Goal: Task Accomplishment & Management: Use online tool/utility

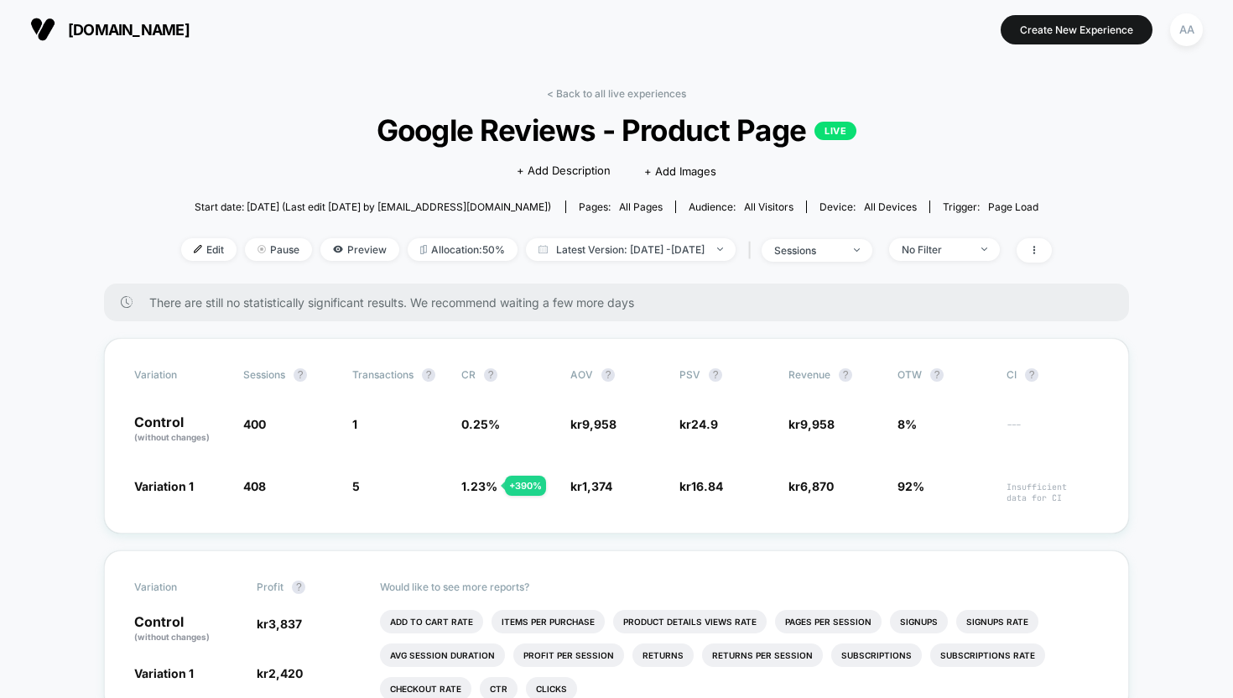
scroll to position [60, 0]
click at [597, 94] on link "< Back to all live experiences" at bounding box center [616, 93] width 139 height 13
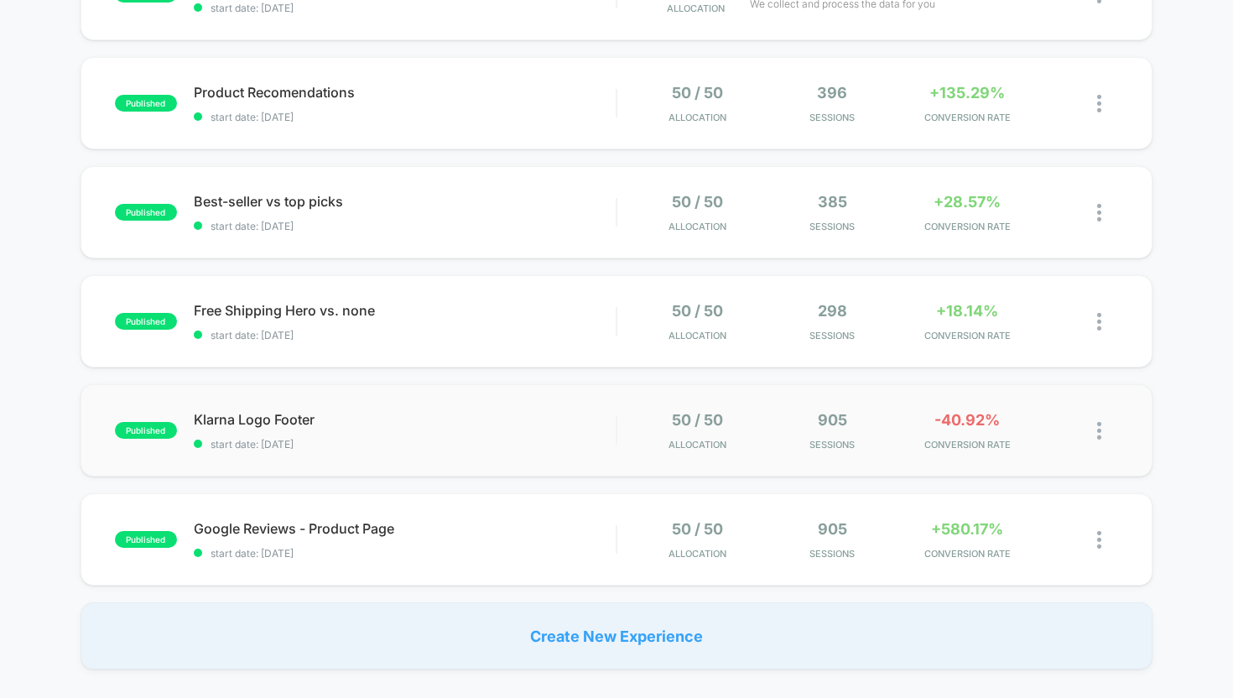
scroll to position [311, 0]
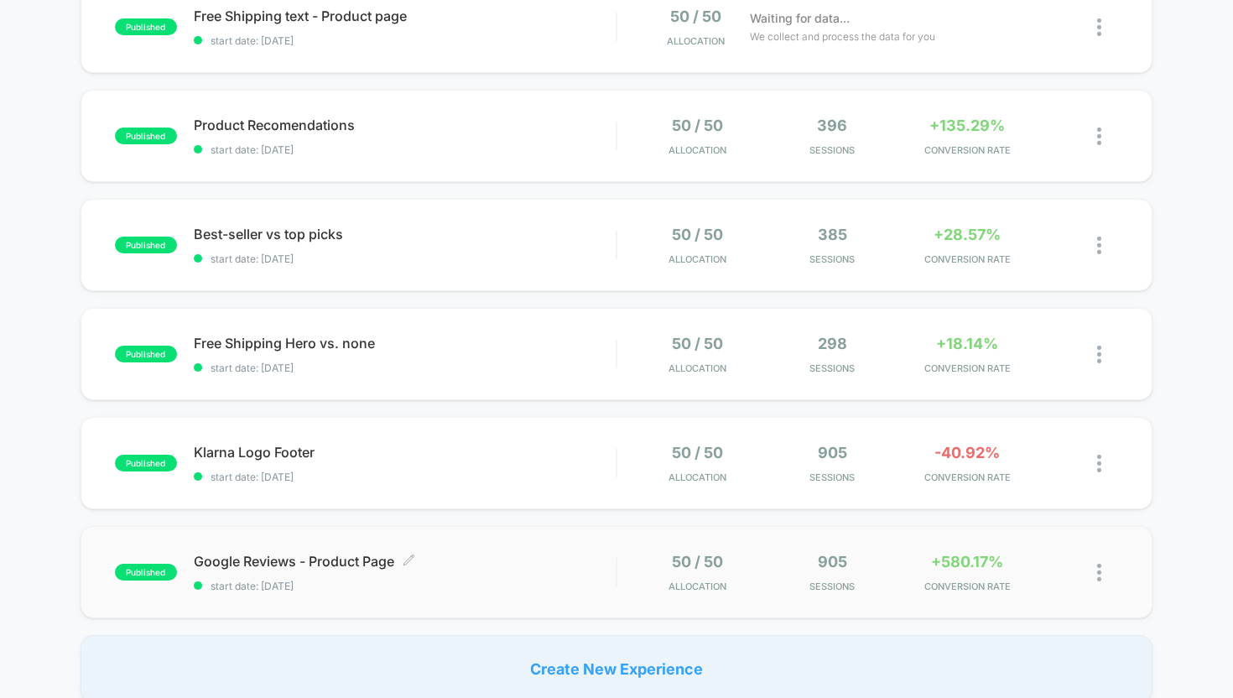
click at [503, 577] on div "Google Reviews - Product Page Click to edit experience details Click to edit ex…" at bounding box center [405, 572] width 423 height 39
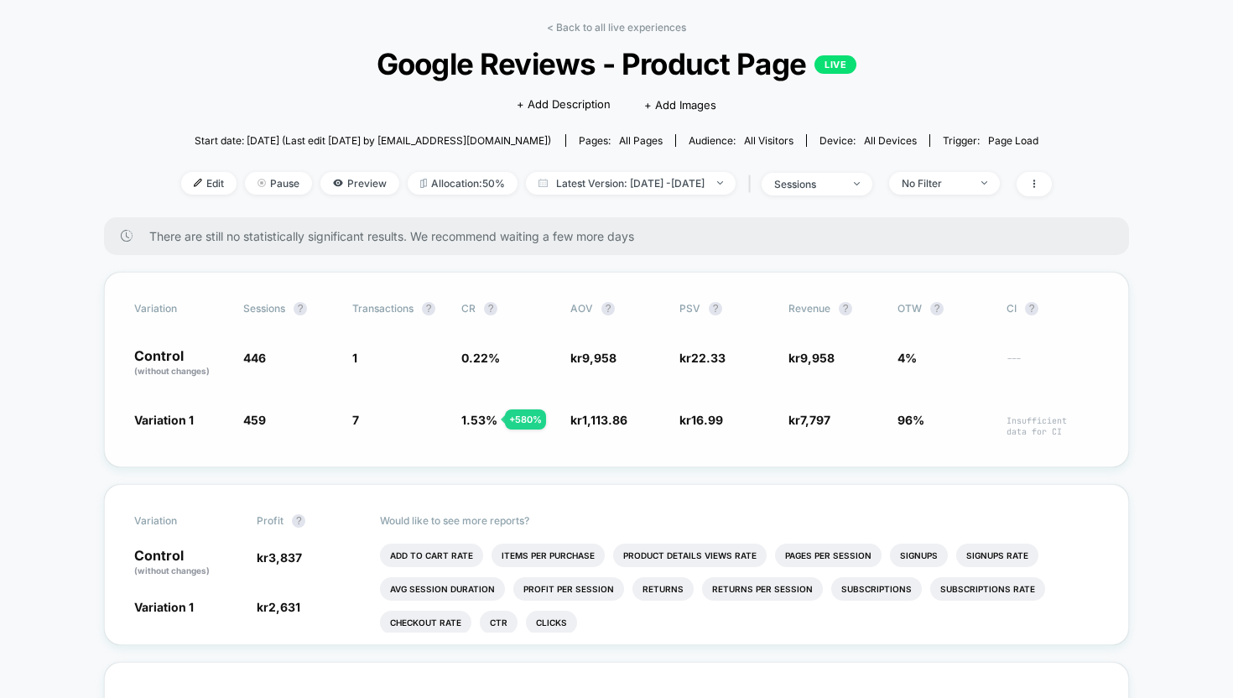
scroll to position [79, 0]
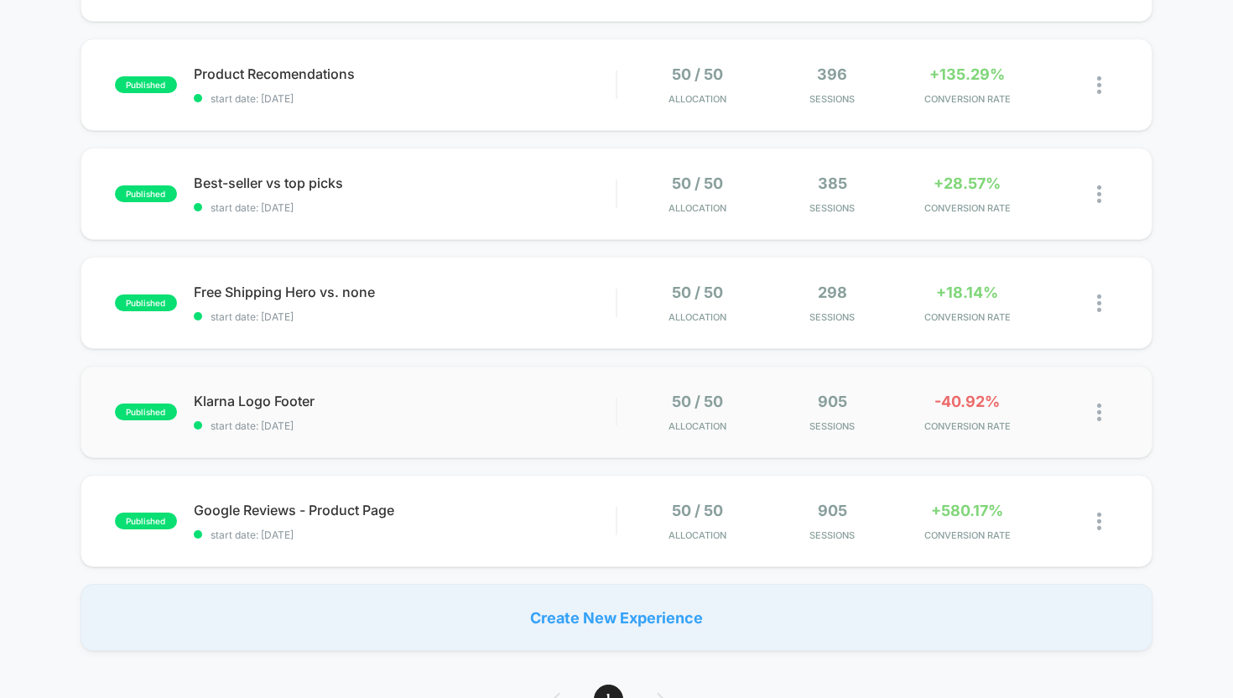
scroll to position [355, 0]
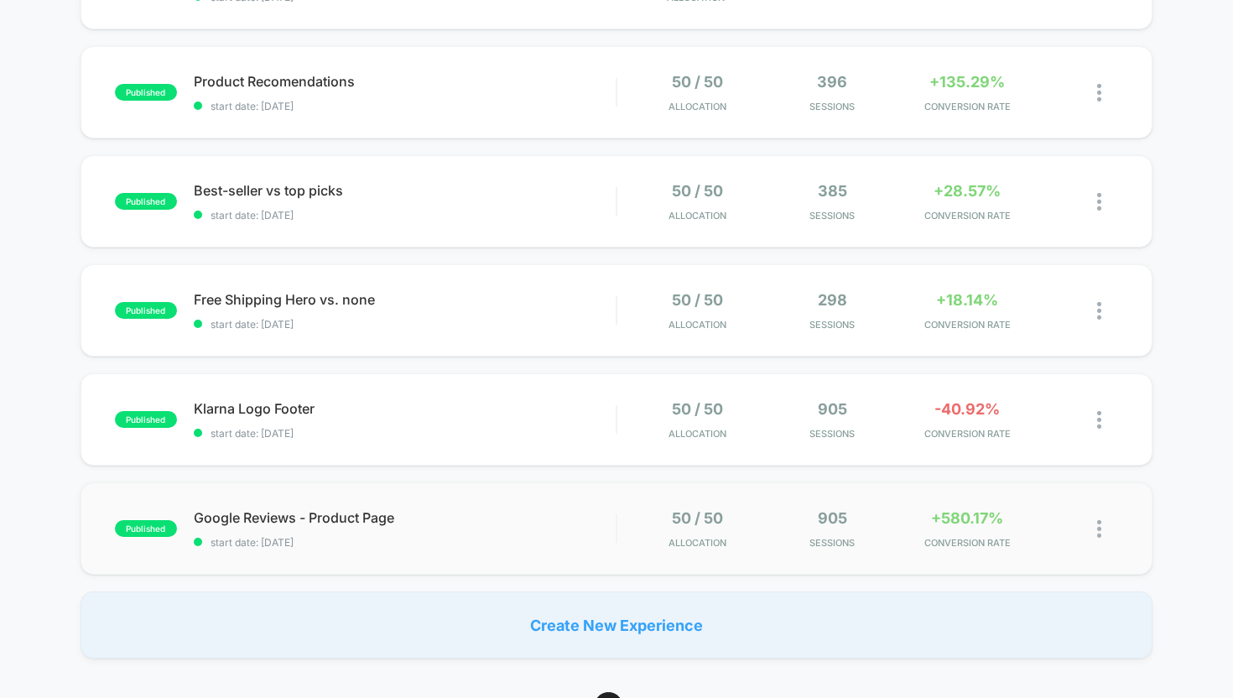
click at [545, 552] on div "published Google Reviews - Product Page start date: [DATE] 50 / 50 Allocation 9…" at bounding box center [617, 528] width 1073 height 92
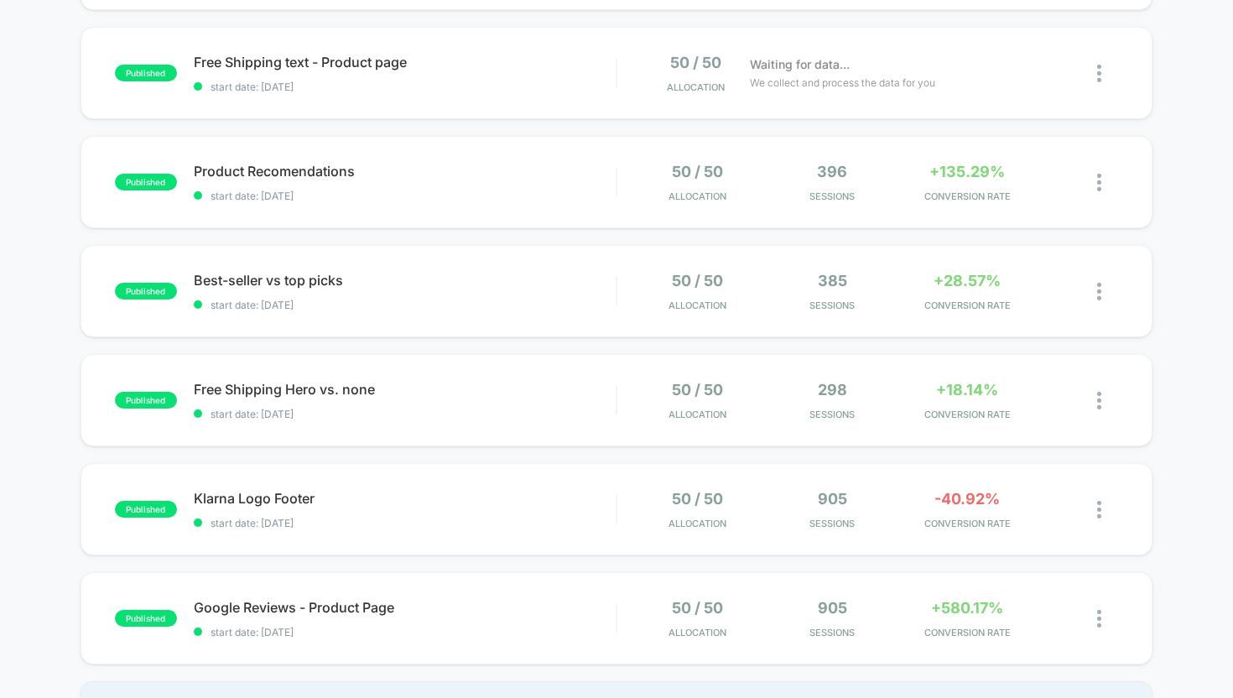
scroll to position [281, 0]
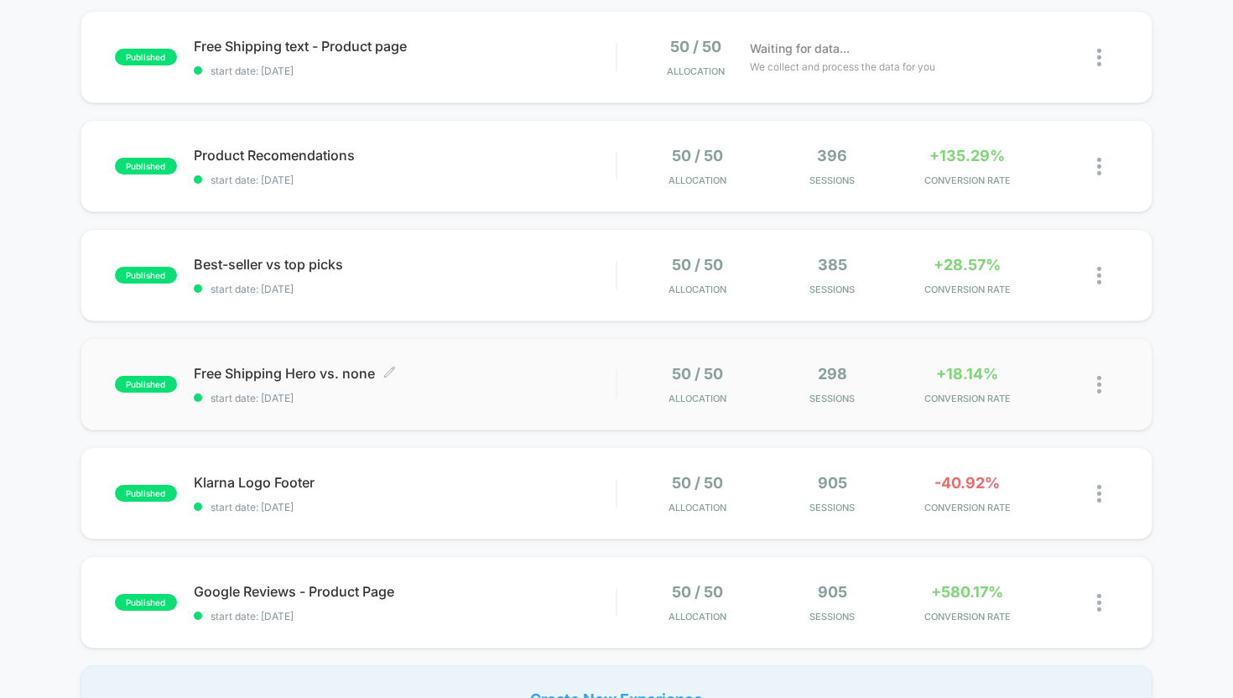
click at [396, 393] on span "start date: [DATE]" at bounding box center [405, 398] width 423 height 13
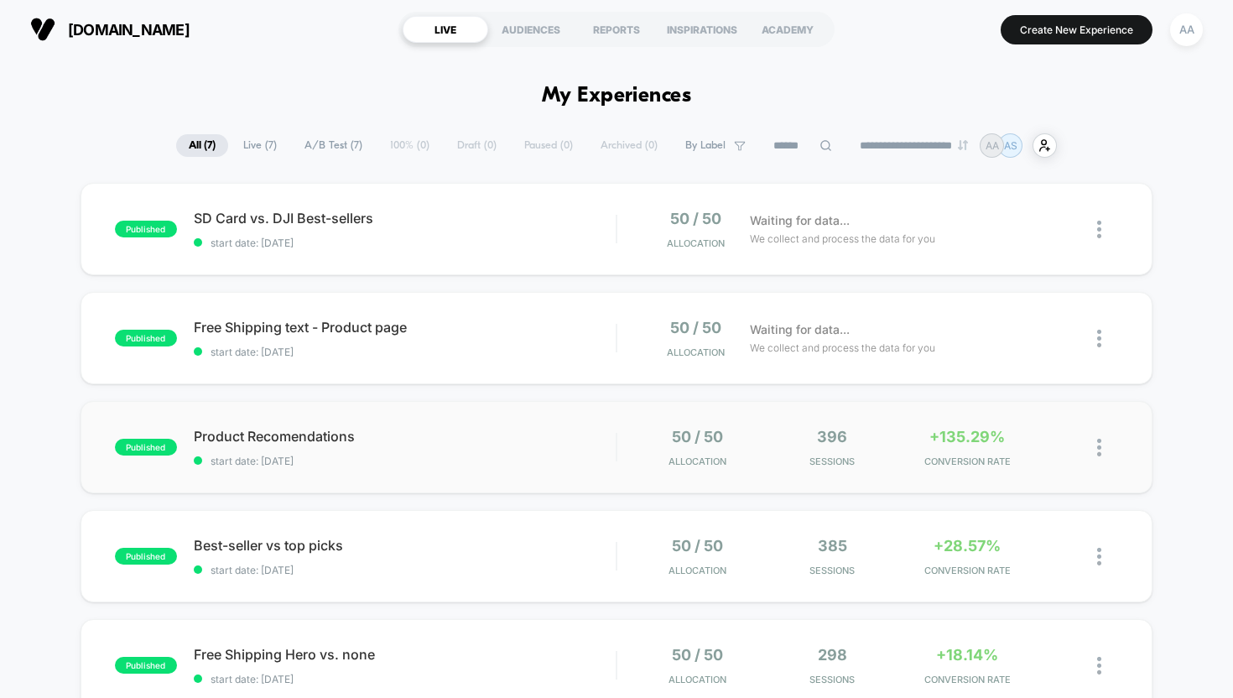
click at [461, 472] on div "published Product Recomendations start date: [DATE] 50 / 50 Allocation 396 Sess…" at bounding box center [617, 447] width 1073 height 92
click at [401, 247] on span "start date: [DATE]" at bounding box center [405, 243] width 423 height 13
click at [384, 321] on span "Free Shipping text - Product page Click to edit experience details" at bounding box center [405, 327] width 423 height 17
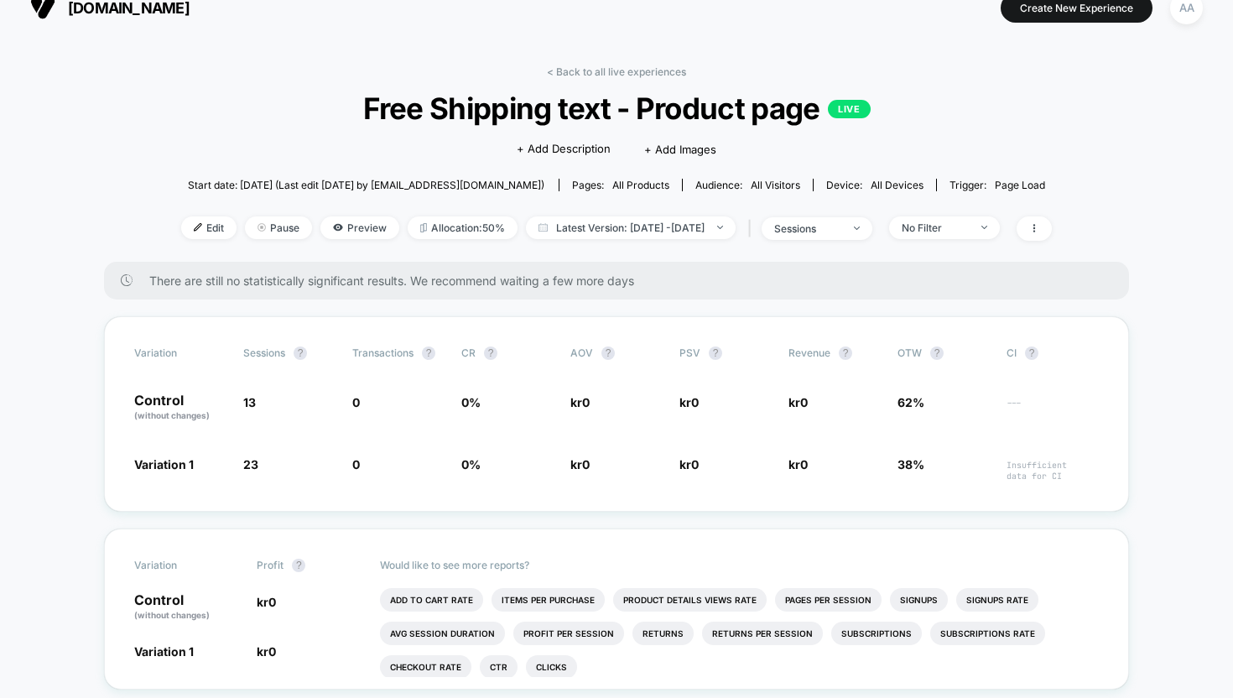
scroll to position [28, 0]
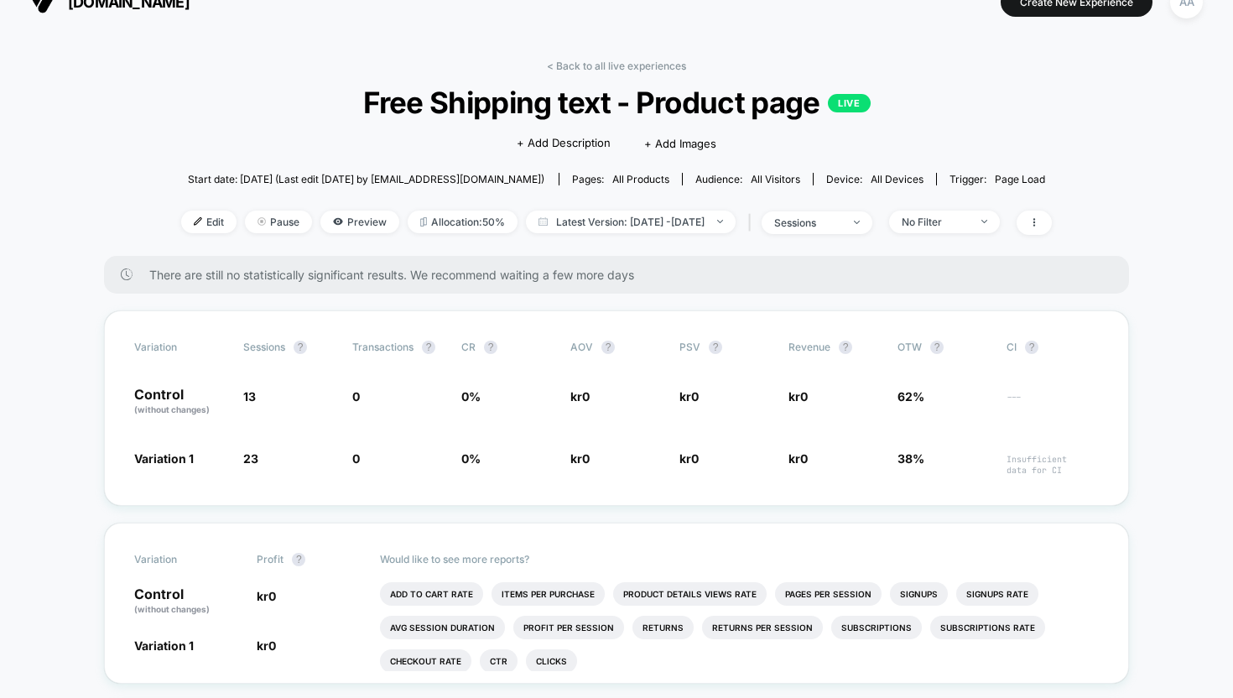
click at [495, 280] on span "There are still no statistically significant results. We recommend waiting a fe…" at bounding box center [622, 275] width 946 height 14
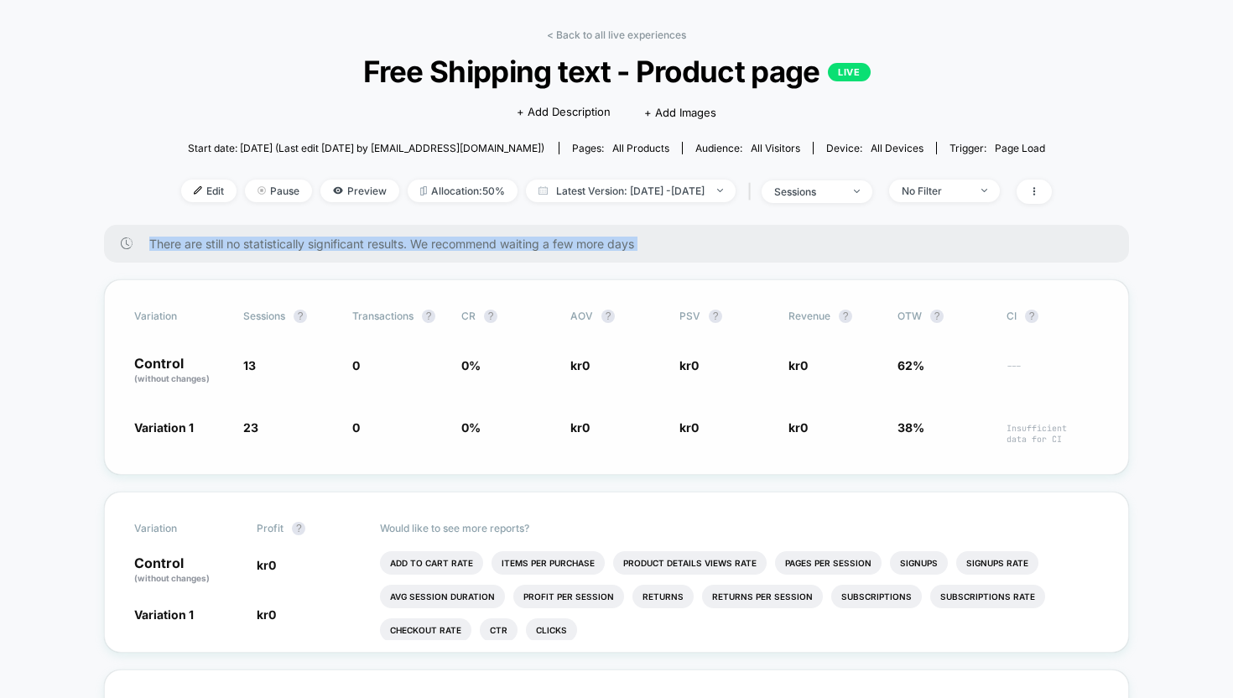
scroll to position [60, 0]
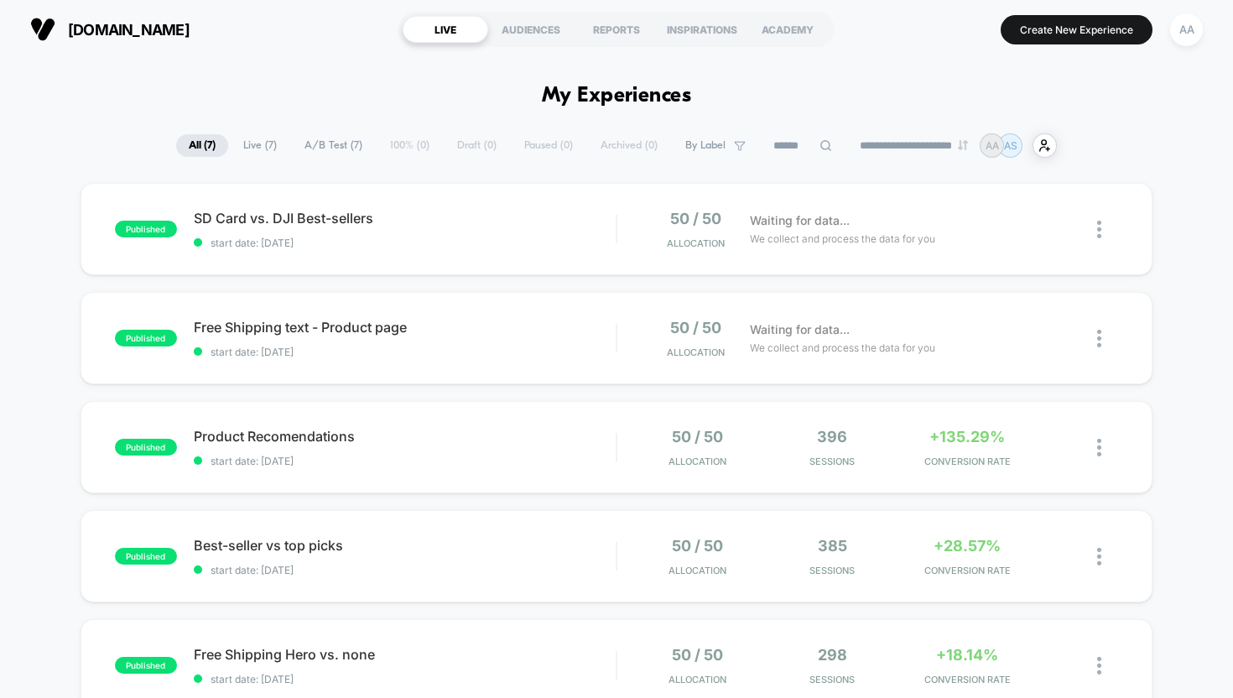
click at [629, 103] on h1 "My Experiences" at bounding box center [617, 96] width 150 height 24
click at [629, 96] on h1 "My Experiences" at bounding box center [617, 96] width 150 height 24
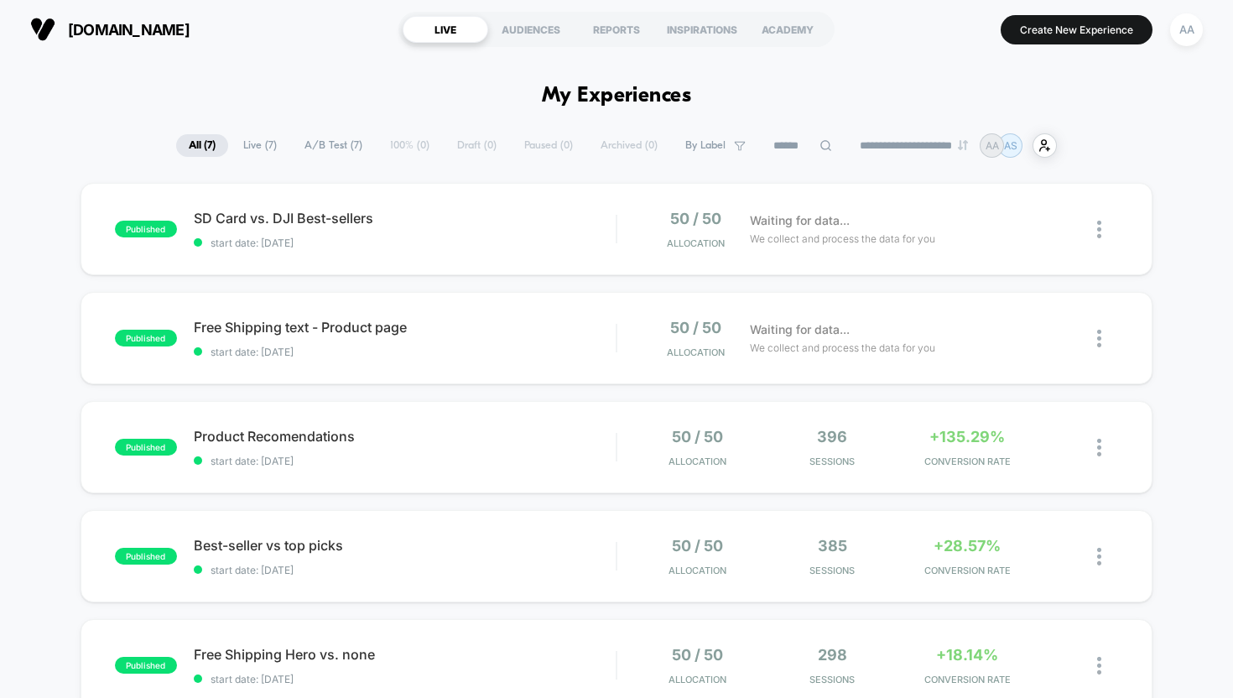
click at [629, 96] on h1 "My Experiences" at bounding box center [617, 96] width 150 height 24
click at [624, 89] on h1 "My Experiences" at bounding box center [617, 96] width 150 height 24
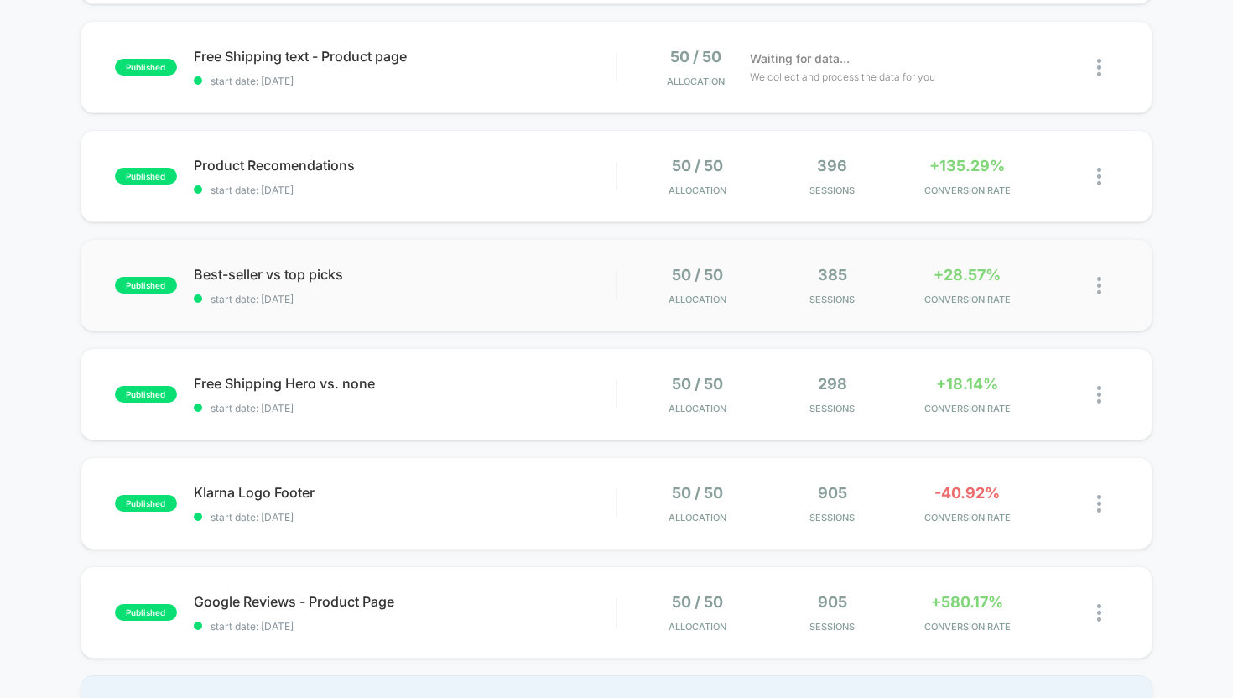
scroll to position [271, 0]
click at [670, 191] on span "Allocation" at bounding box center [698, 191] width 58 height 12
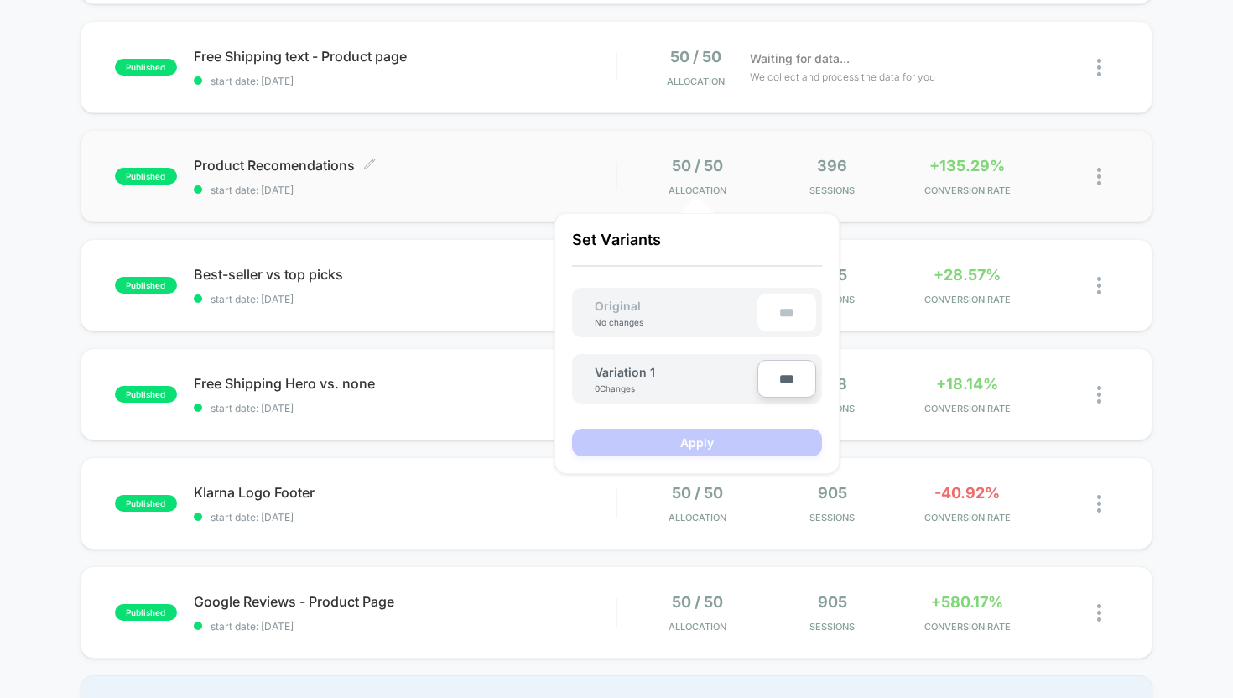
click at [526, 189] on span "start date: [DATE]" at bounding box center [405, 190] width 423 height 13
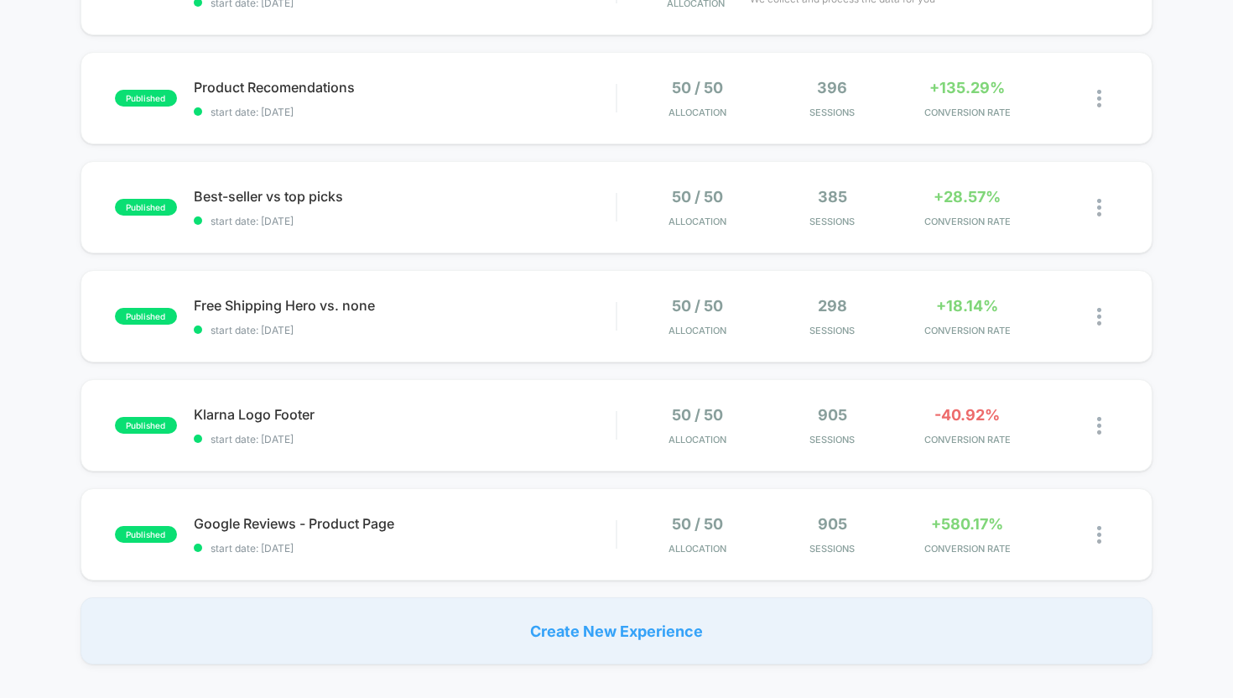
scroll to position [351, 0]
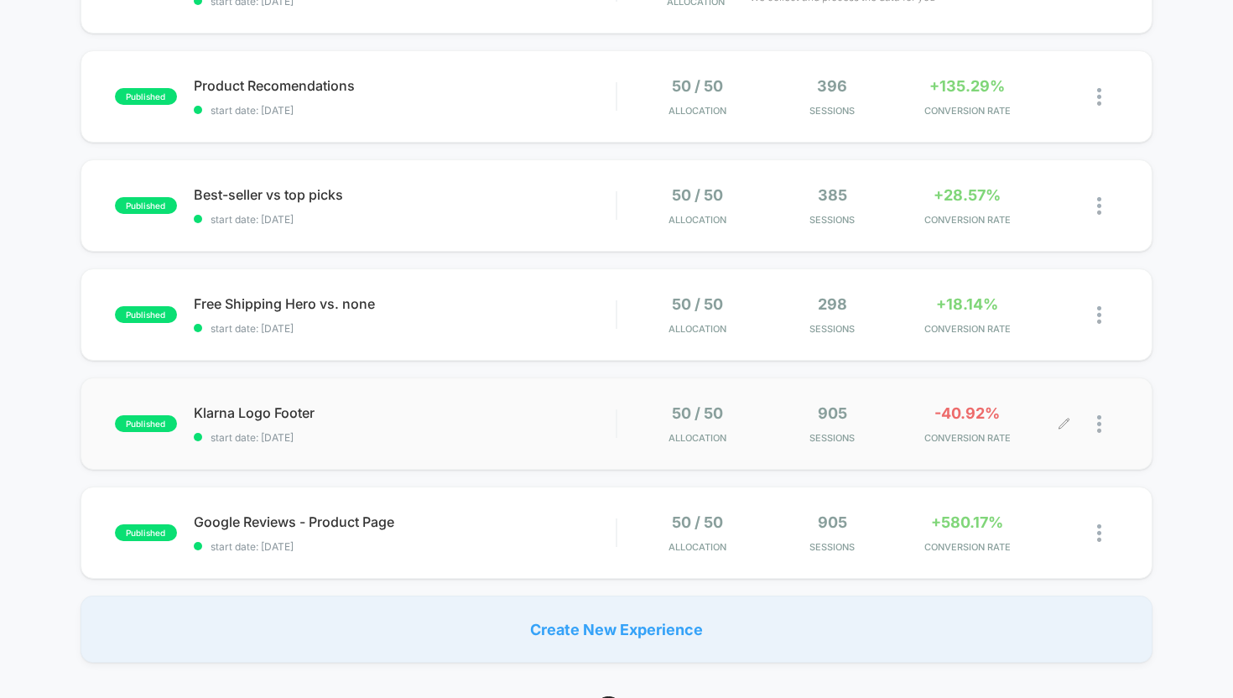
drag, startPoint x: 415, startPoint y: 365, endPoint x: 913, endPoint y: 444, distance: 503.7
click at [913, 443] on div "published SD Card vs. DJI Best-sellers start date: [DATE] 50 / 50 Allocation Wa…" at bounding box center [616, 247] width 1233 height 831
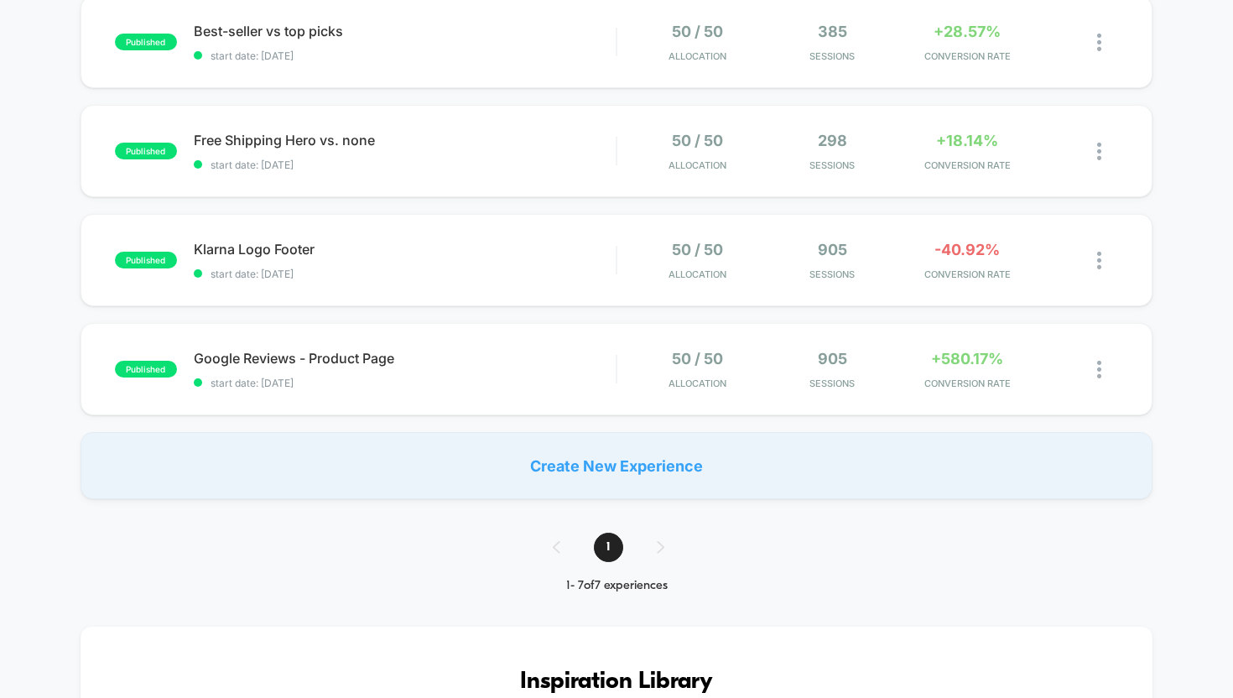
scroll to position [493, 0]
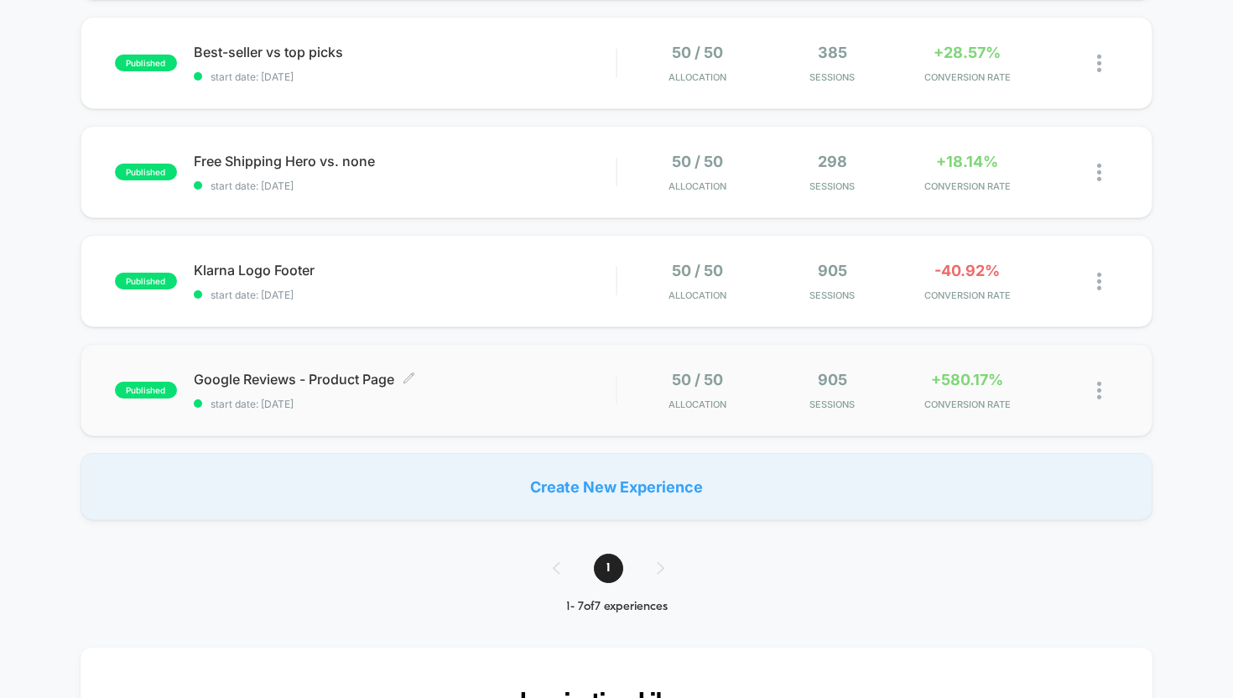
click at [515, 383] on span "Google Reviews - Product Page Click to edit experience details" at bounding box center [405, 379] width 423 height 17
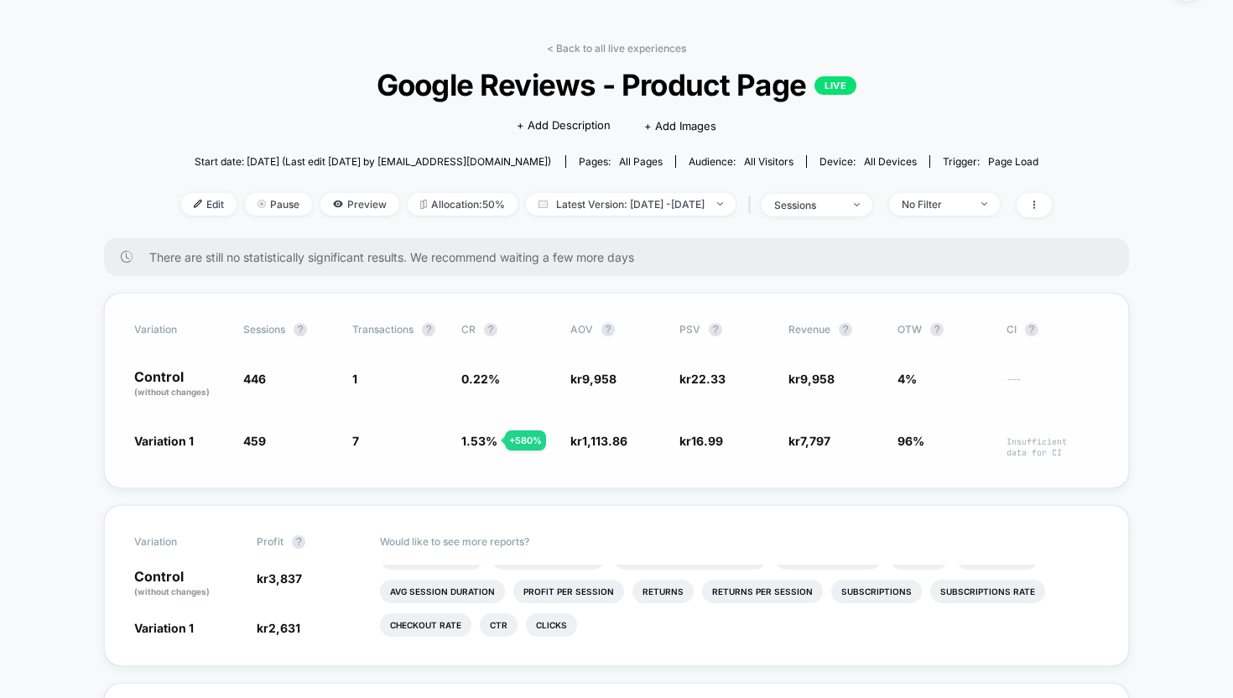
scroll to position [35, 0]
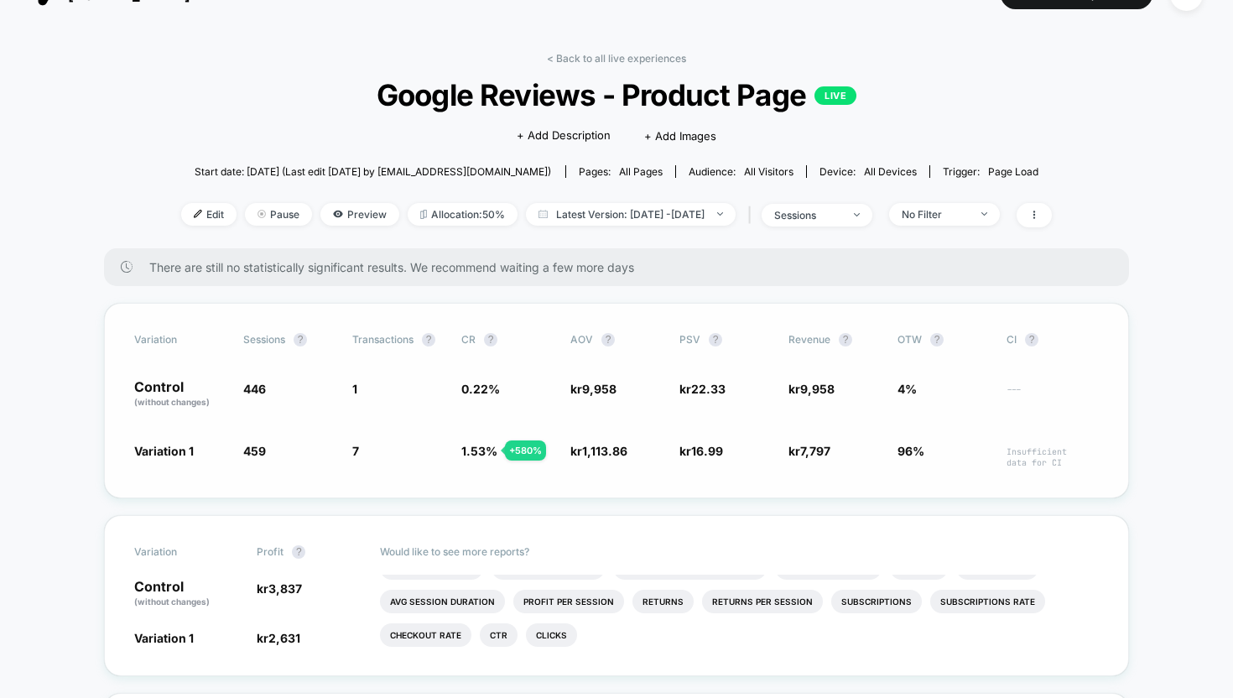
click at [248, 384] on span "446" at bounding box center [254, 389] width 23 height 14
click at [257, 394] on span "446" at bounding box center [254, 389] width 23 height 14
click at [255, 453] on span "459" at bounding box center [254, 451] width 23 height 14
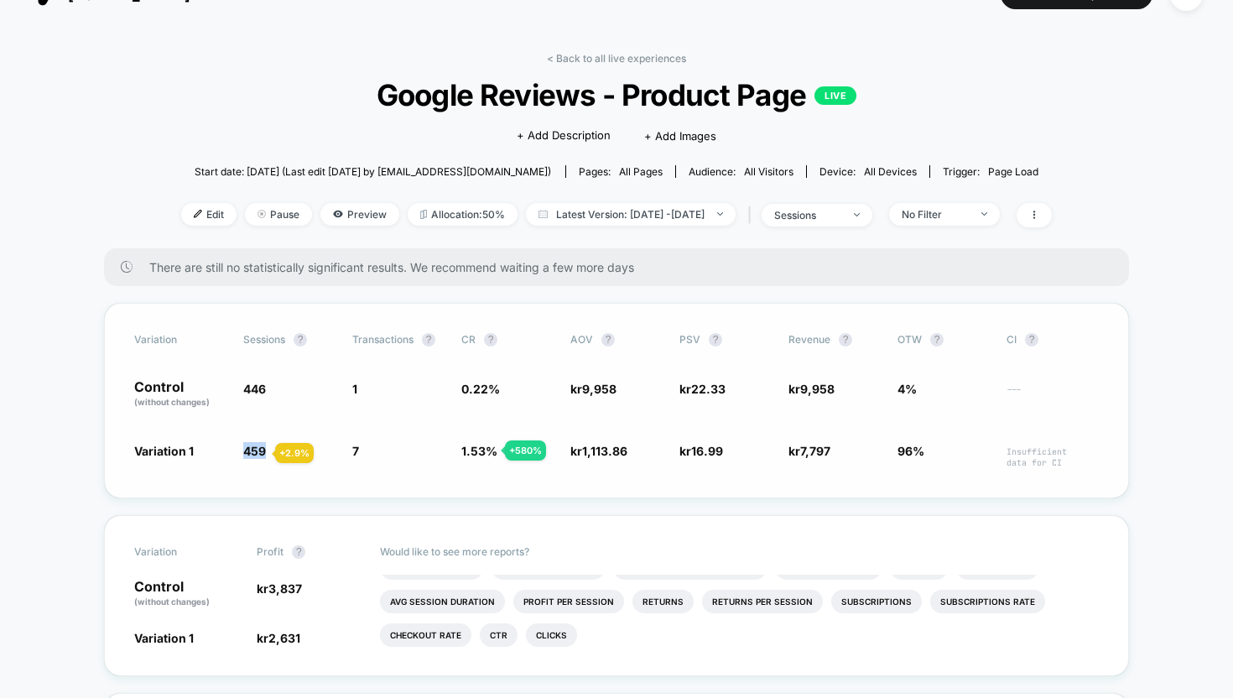
click at [255, 453] on span "459" at bounding box center [254, 451] width 23 height 14
click at [358, 391] on span "1" at bounding box center [398, 394] width 92 height 29
click at [352, 390] on span "1" at bounding box center [354, 389] width 5 height 14
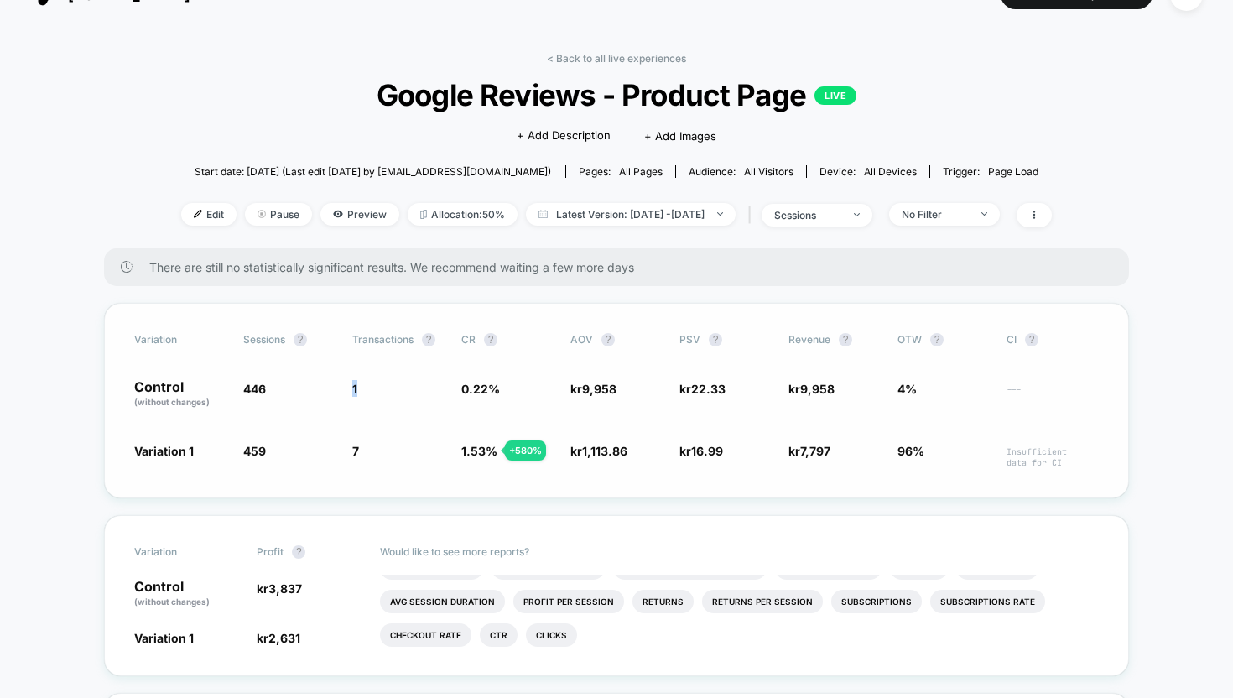
click at [352, 390] on span "1" at bounding box center [354, 389] width 5 height 14
click at [366, 477] on div "Variation Sessions ? Transactions ? CR ? AOV ? PSV ? Revenue ? OTW ? CI ? Contr…" at bounding box center [616, 400] width 1025 height 195
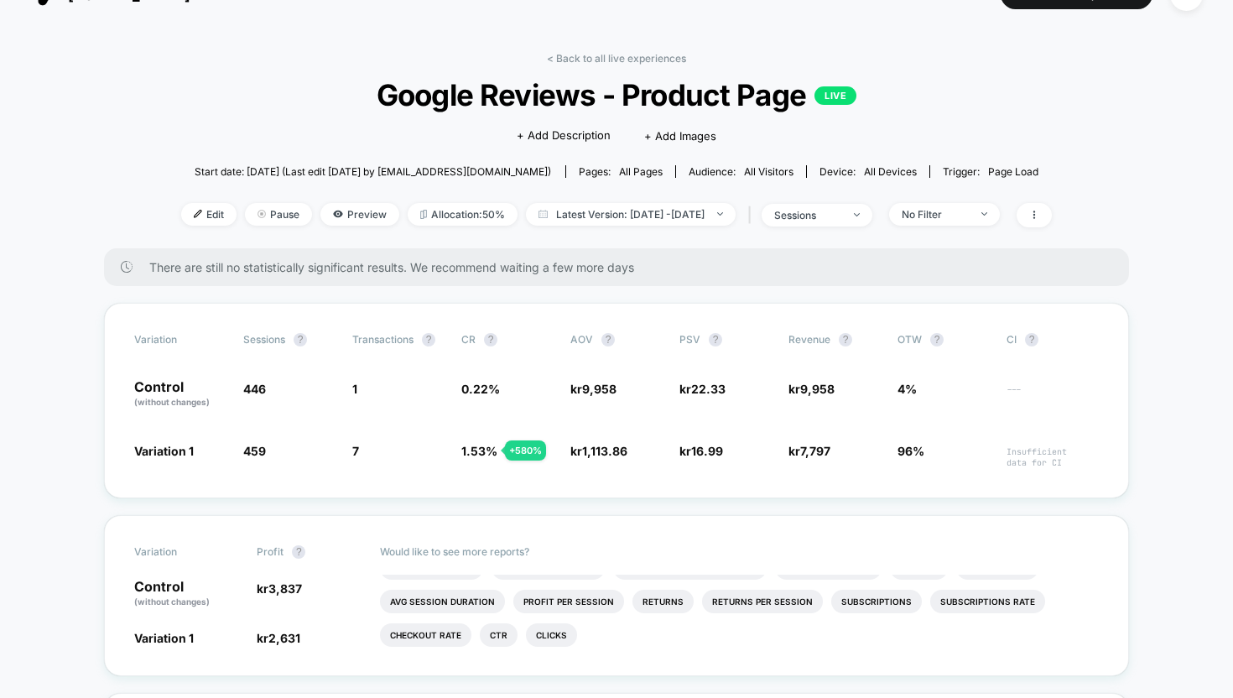
click at [596, 272] on span "There are still no statistically significant results. We recommend waiting a fe…" at bounding box center [622, 267] width 946 height 14
click at [576, 272] on span "There are still no statistically significant results. We recommend waiting a fe…" at bounding box center [622, 267] width 946 height 14
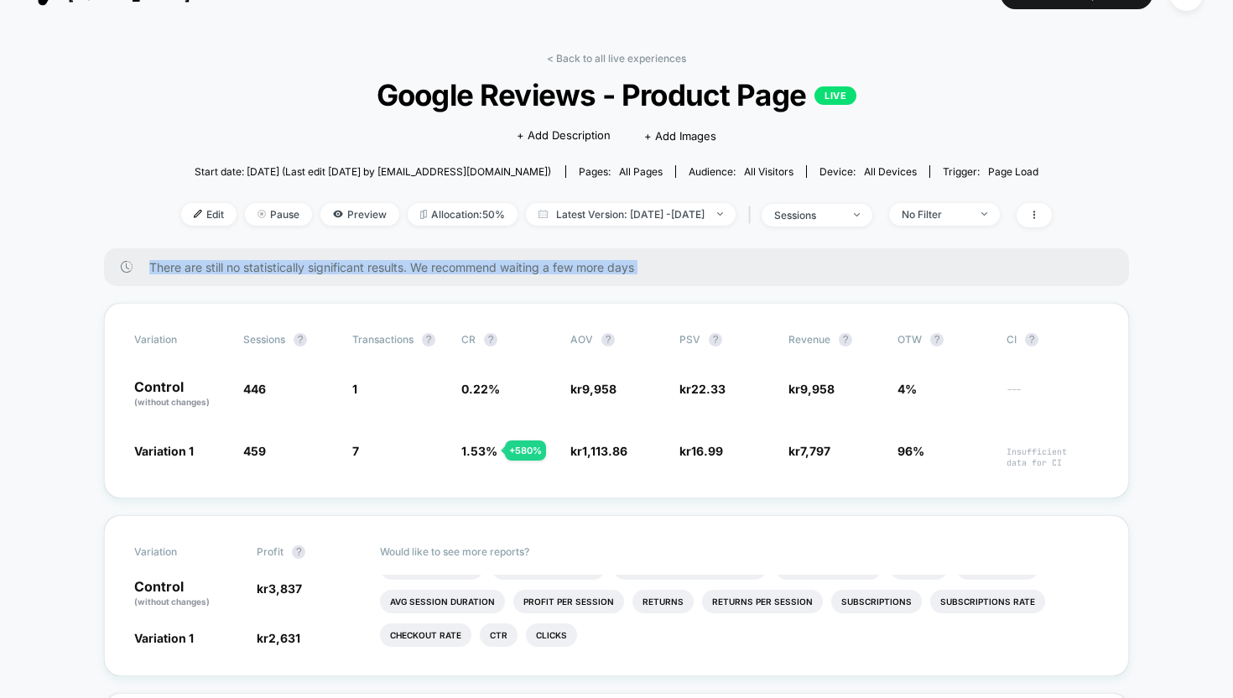
click at [576, 272] on span "There are still no statistically significant results. We recommend waiting a fe…" at bounding box center [622, 267] width 946 height 14
click at [227, 268] on span "There are still no statistically significant results. We recommend waiting a fe…" at bounding box center [622, 267] width 946 height 14
drag, startPoint x: 227, startPoint y: 268, endPoint x: 391, endPoint y: 264, distance: 163.7
click at [393, 265] on span "There are still no statistically significant results. We recommend waiting a fe…" at bounding box center [622, 267] width 946 height 14
click at [391, 263] on span "There are still no statistically significant results. We recommend waiting a fe…" at bounding box center [622, 267] width 946 height 14
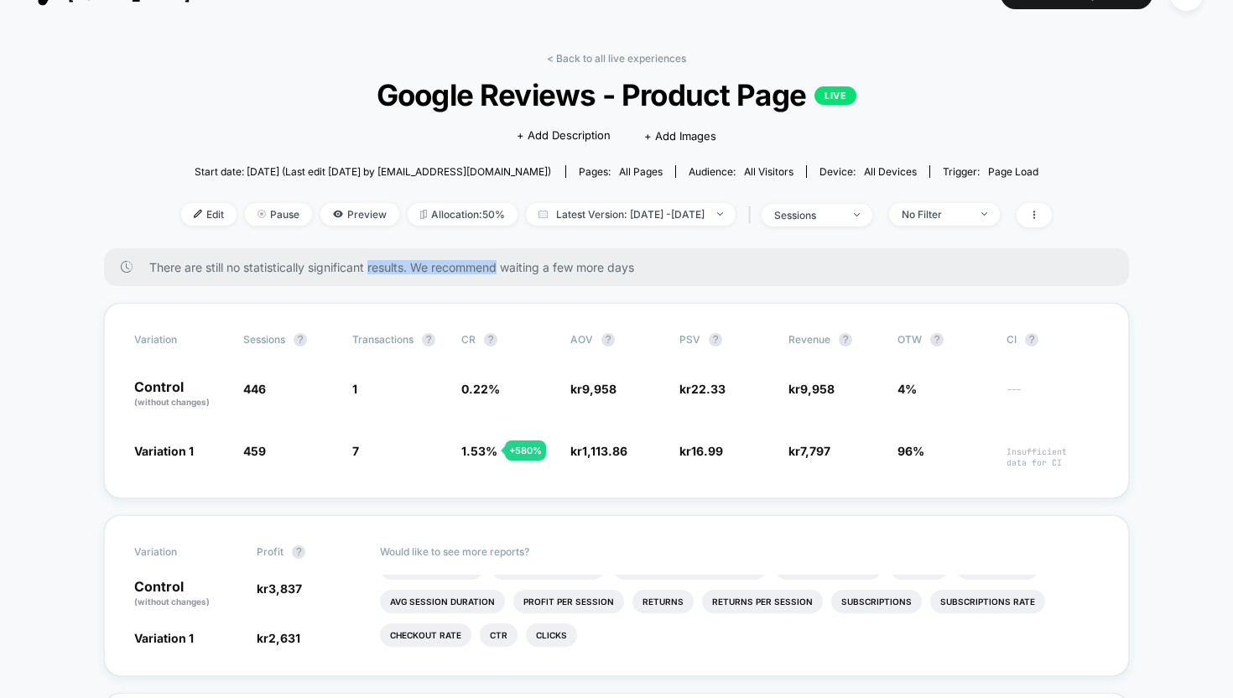
drag, startPoint x: 391, startPoint y: 263, endPoint x: 470, endPoint y: 260, distance: 78.9
click at [472, 262] on span "There are still no statistically significant results. We recommend waiting a fe…" at bounding box center [622, 267] width 946 height 14
click at [434, 264] on span "There are still no statistically significant results. We recommend waiting a fe…" at bounding box center [622, 267] width 946 height 14
drag, startPoint x: 434, startPoint y: 264, endPoint x: 597, endPoint y: 261, distance: 162.8
click at [597, 263] on span "There are still no statistically significant results. We recommend waiting a fe…" at bounding box center [622, 267] width 946 height 14
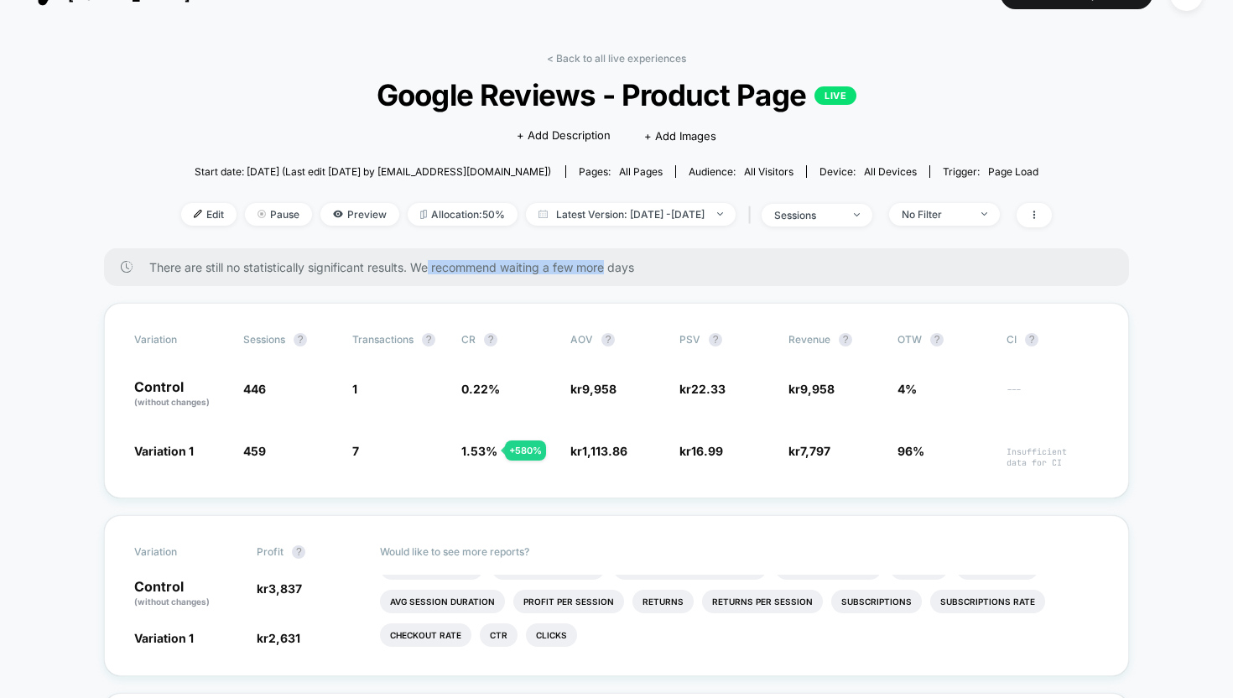
click at [597, 261] on span "There are still no statistically significant results. We recommend waiting a fe…" at bounding box center [622, 267] width 946 height 14
drag, startPoint x: 597, startPoint y: 261, endPoint x: 661, endPoint y: 253, distance: 65.1
click at [663, 263] on span "There are still no statistically significant results. We recommend waiting a fe…" at bounding box center [622, 267] width 946 height 14
click at [661, 253] on div "There are still no statistically significant results. We recommend waiting a fe…" at bounding box center [616, 267] width 1025 height 38
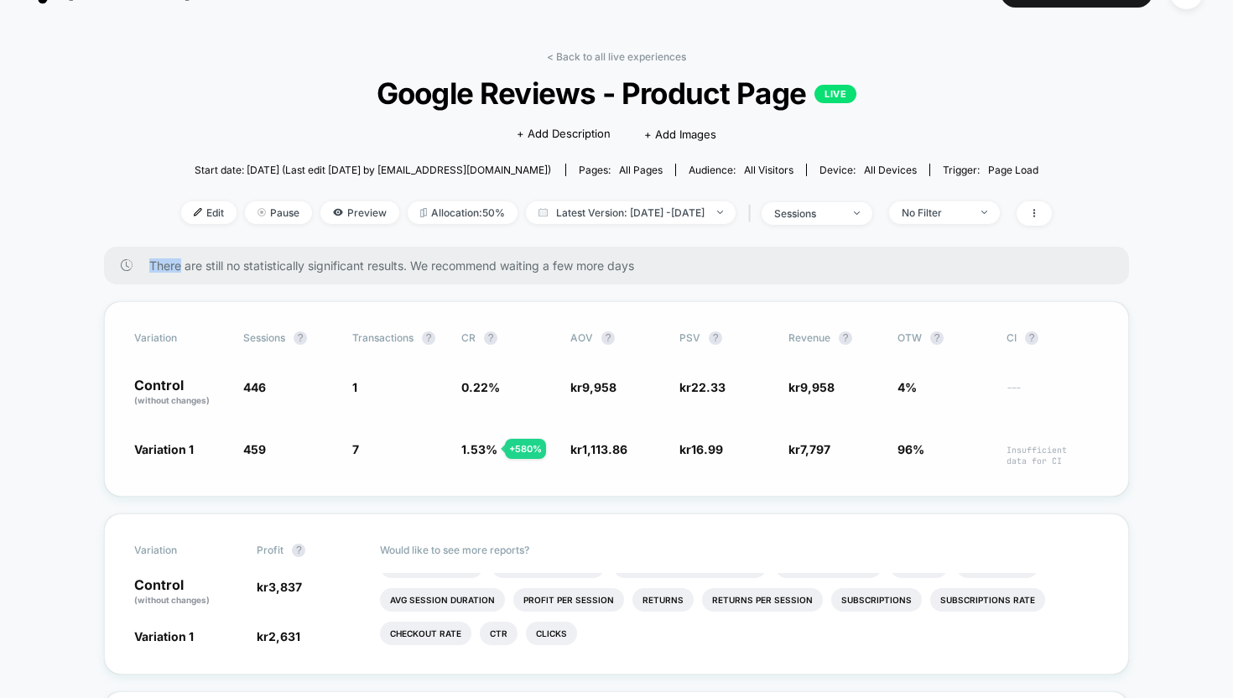
scroll to position [0, 0]
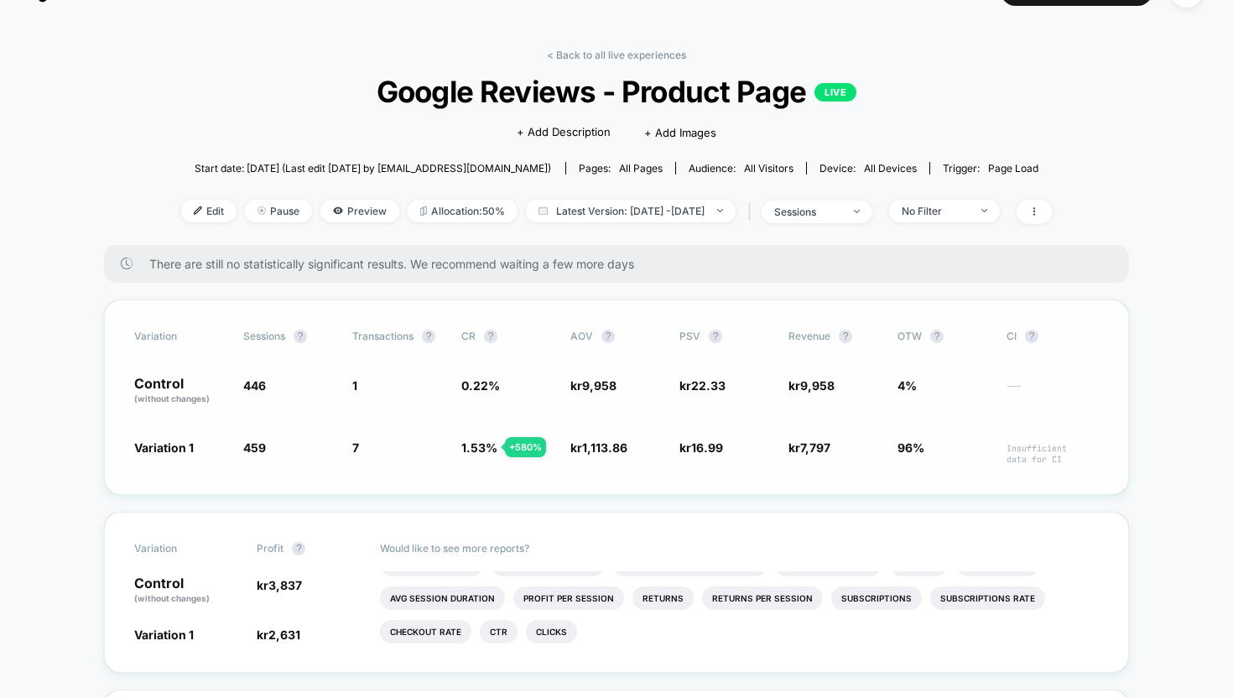
scroll to position [31, 0]
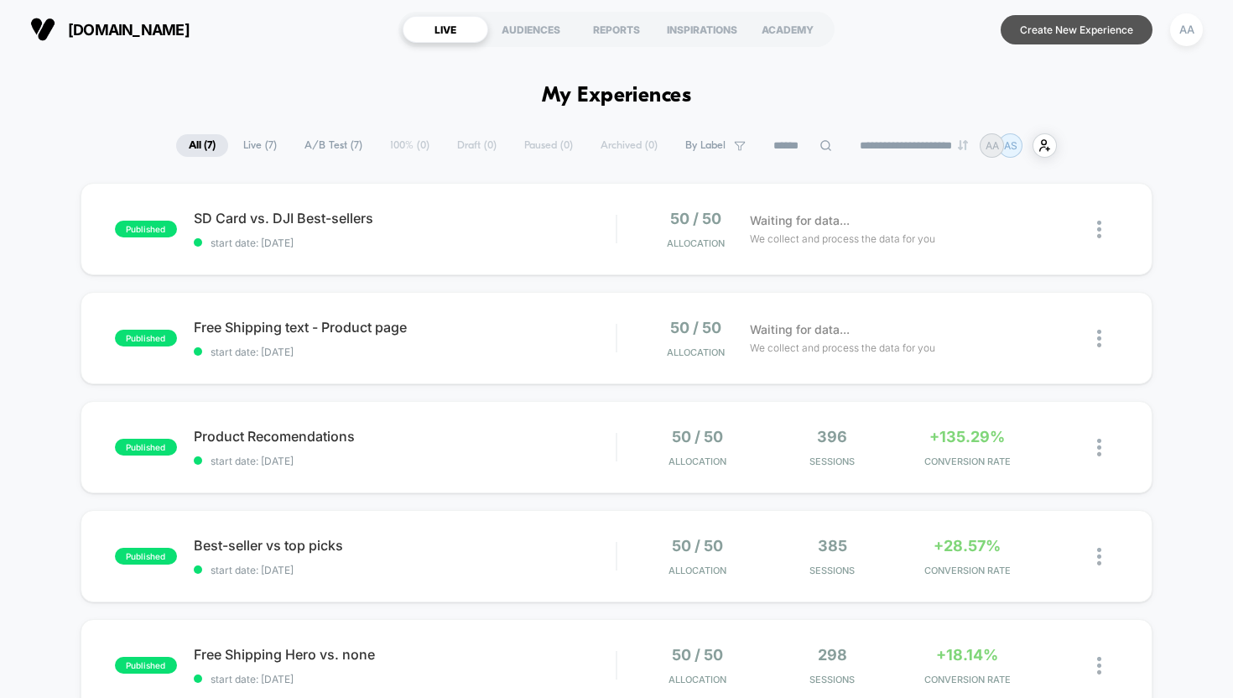
click at [1081, 30] on button "Create New Experience" at bounding box center [1077, 29] width 152 height 29
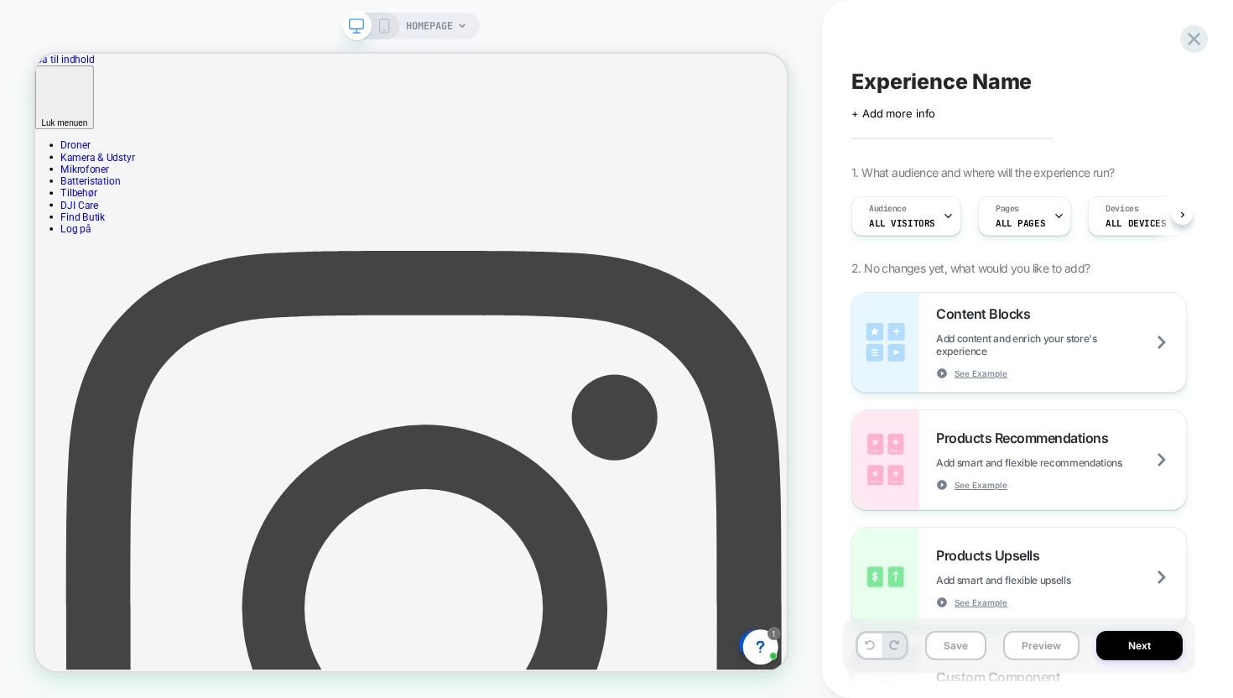
scroll to position [0, 1]
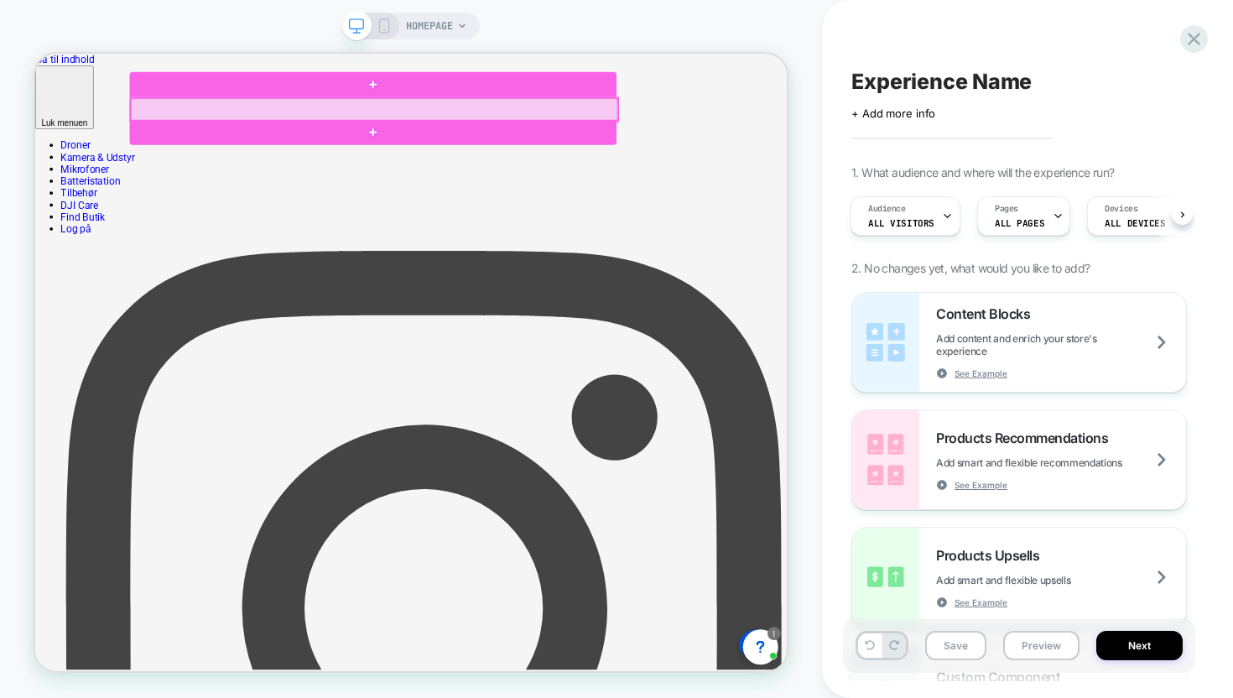
click at [211, 127] on div at bounding box center [487, 128] width 649 height 30
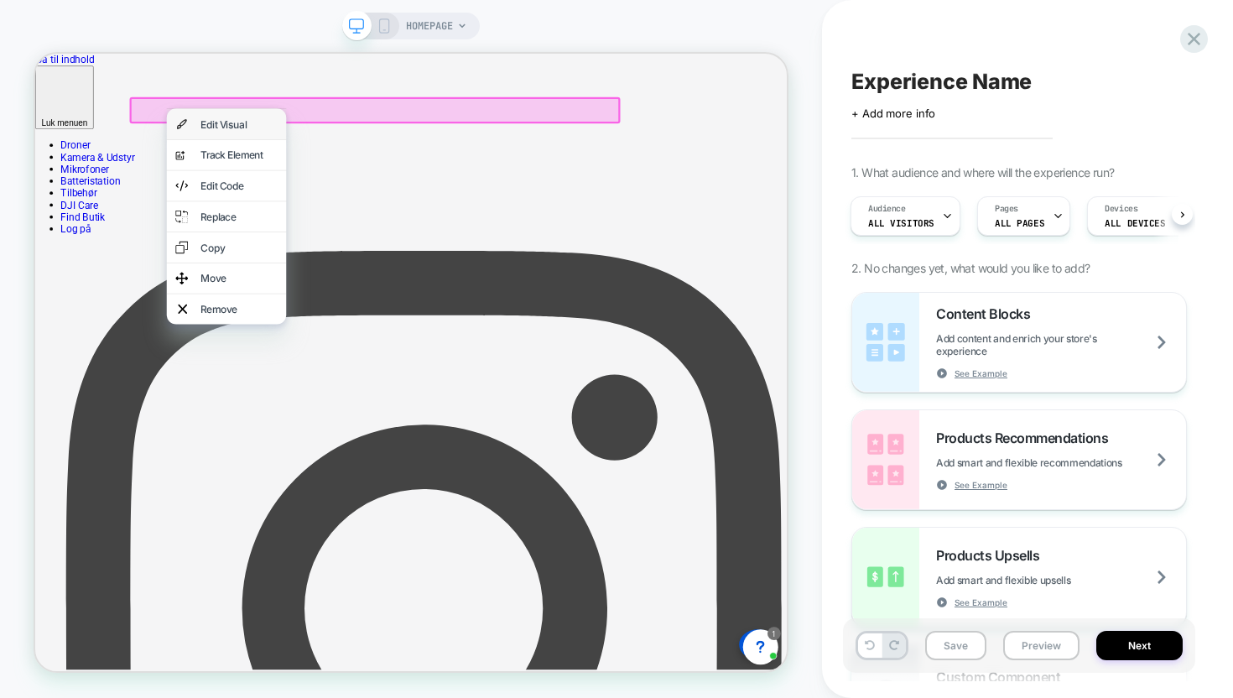
click at [313, 145] on div "Edit Visual" at bounding box center [307, 147] width 102 height 17
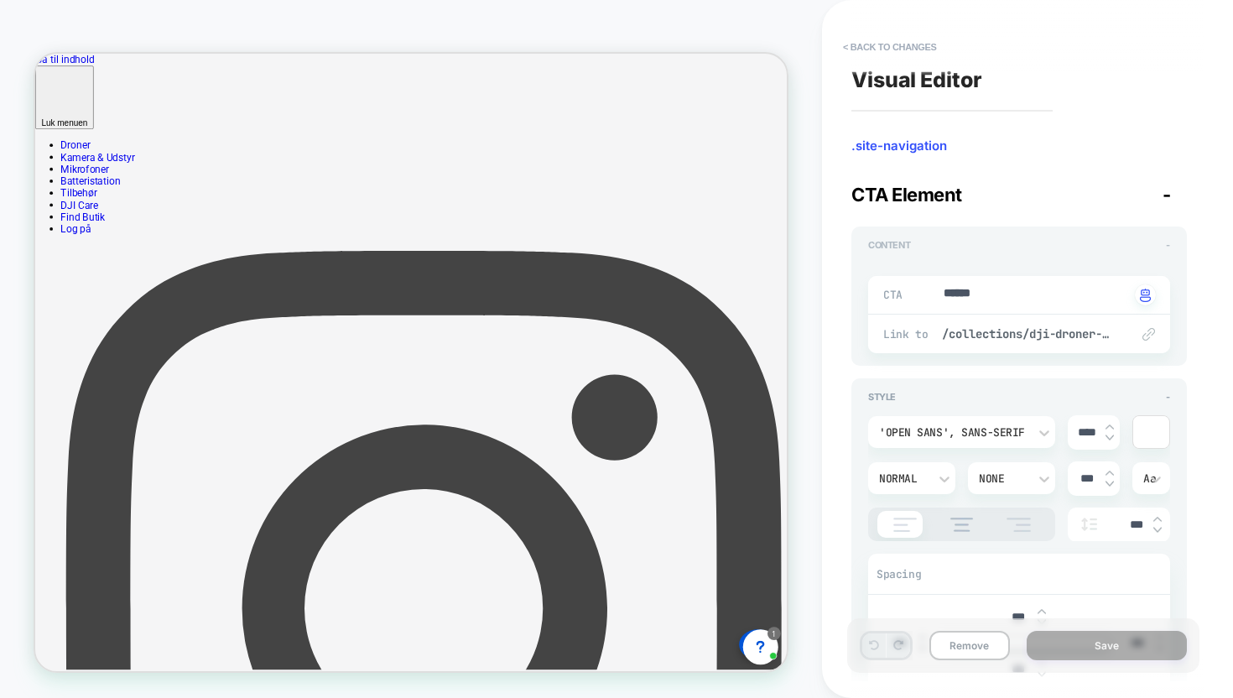
scroll to position [39, 0]
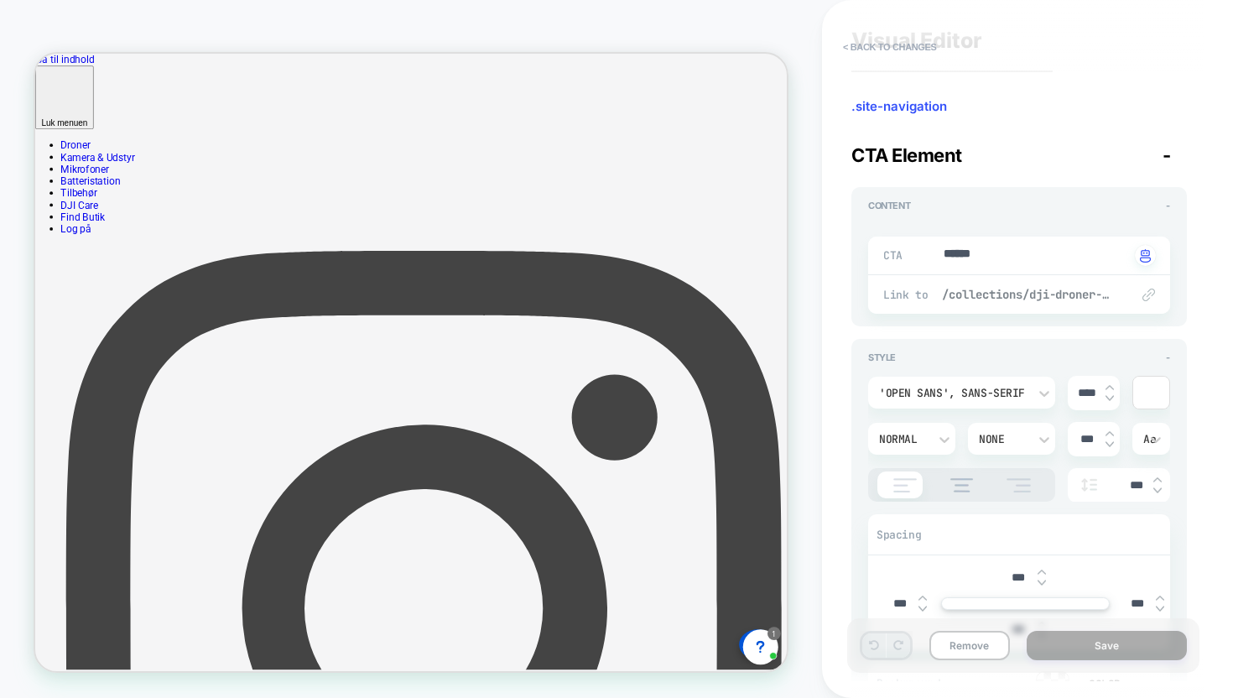
click at [968, 294] on span "/collections/dji-droner-kamera" at bounding box center [1027, 294] width 171 height 15
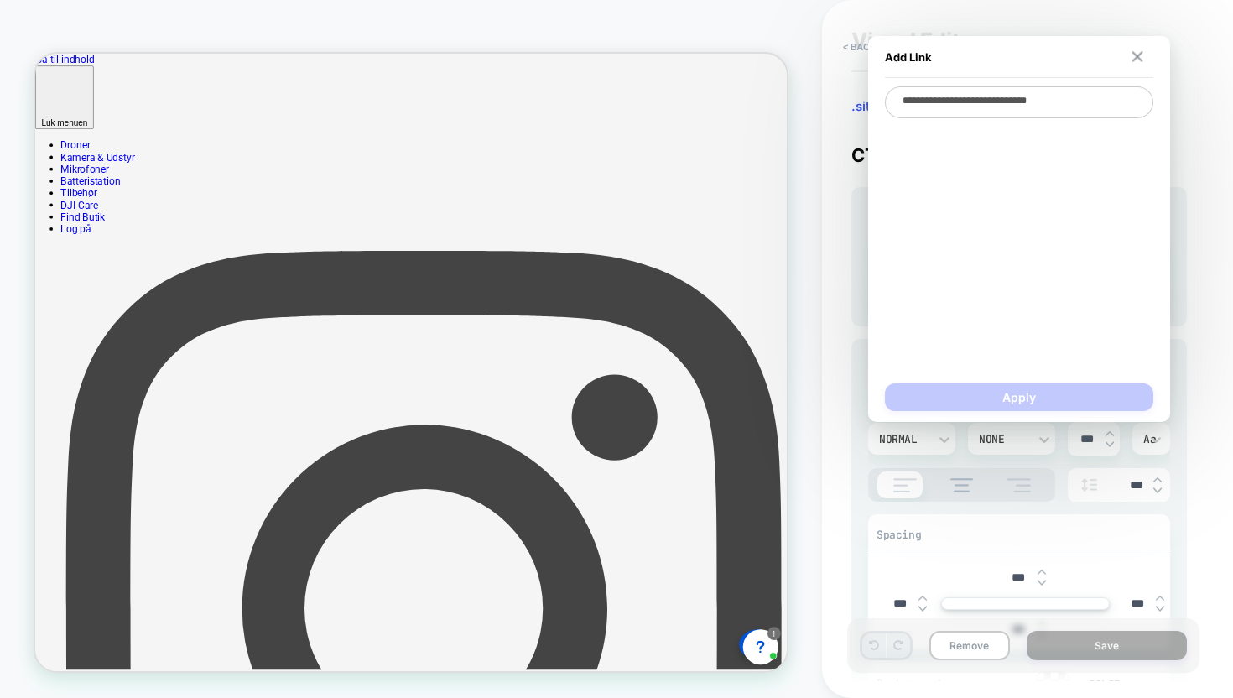
click at [1137, 52] on img at bounding box center [1137, 56] width 11 height 11
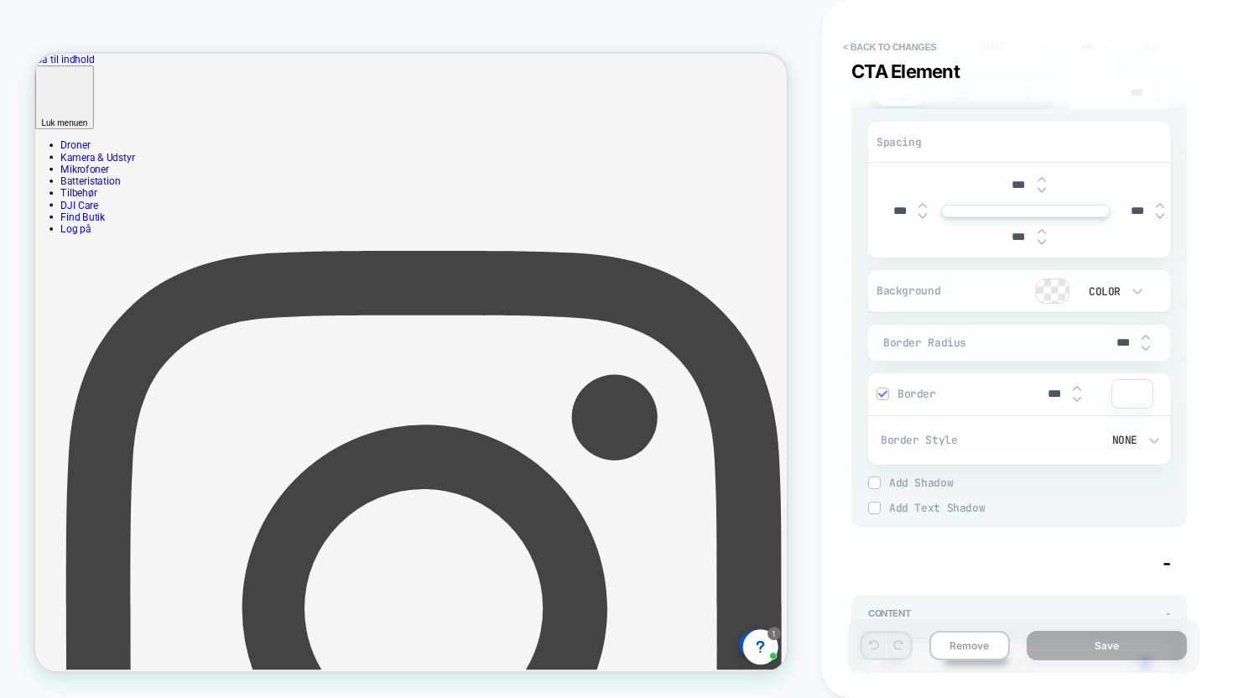
scroll to position [0, 0]
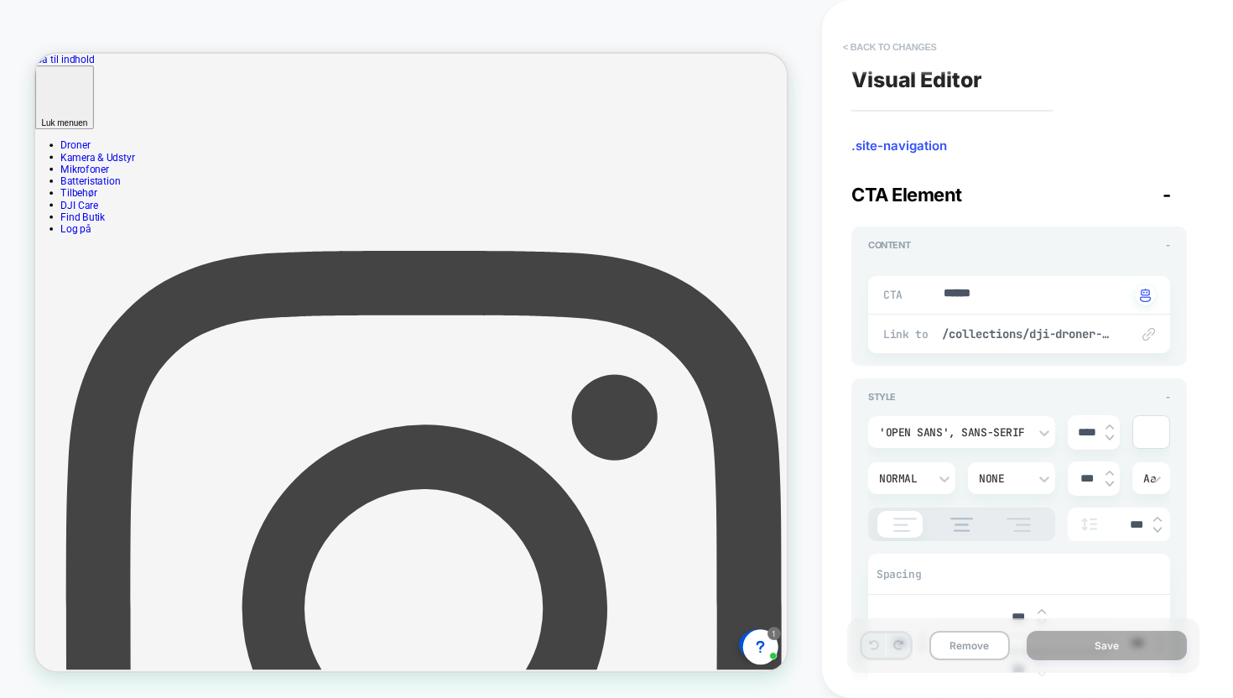
click at [870, 45] on button "< Back to changes" at bounding box center [890, 47] width 111 height 27
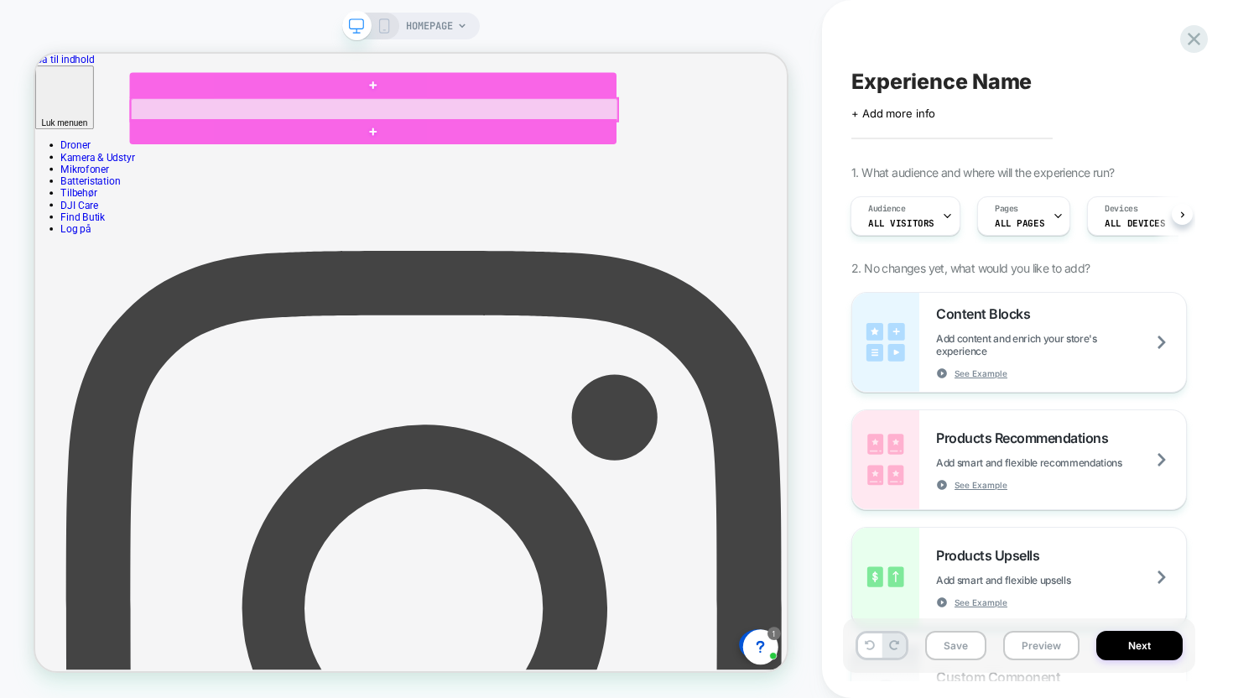
click at [211, 120] on div at bounding box center [487, 128] width 649 height 30
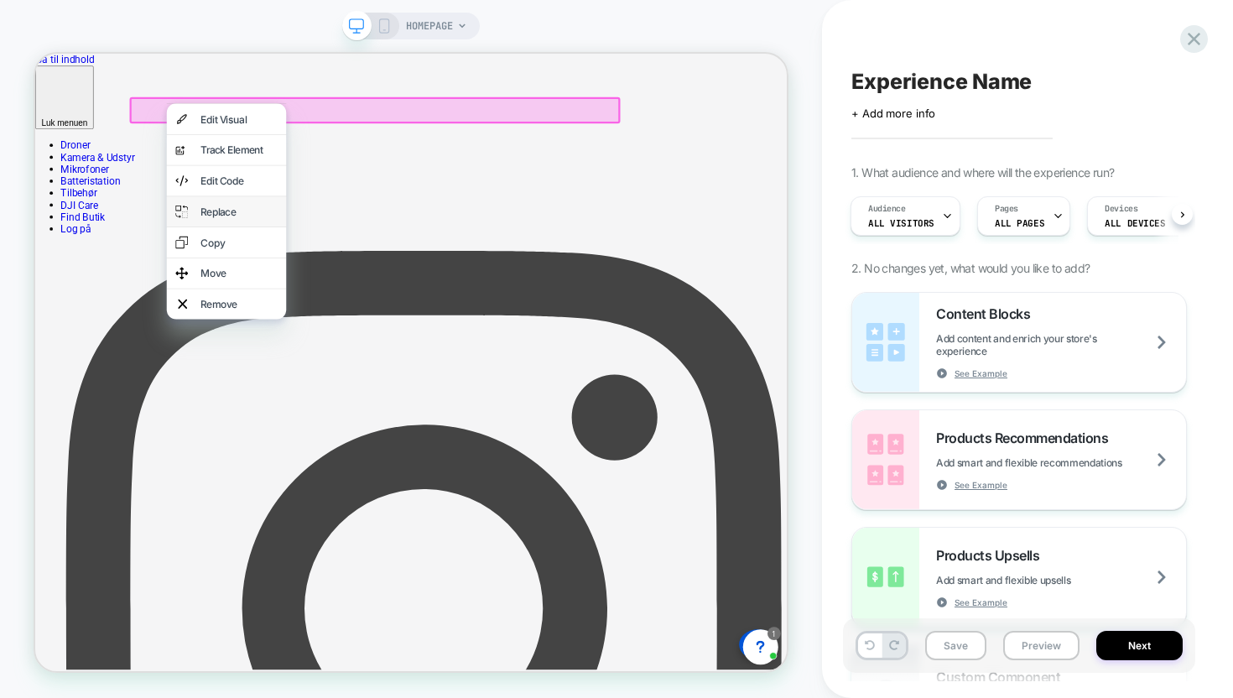
click at [317, 283] on div "Replace" at bounding box center [290, 264] width 159 height 40
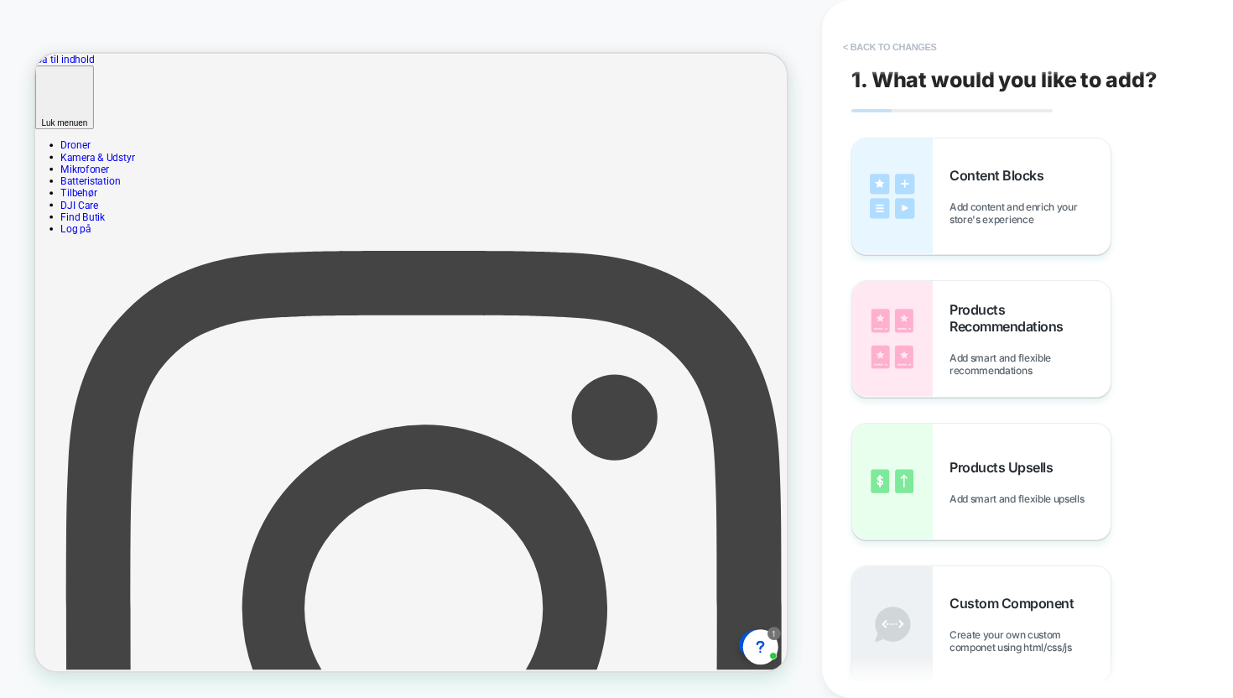
click at [863, 50] on button "< Back to changes" at bounding box center [890, 47] width 111 height 27
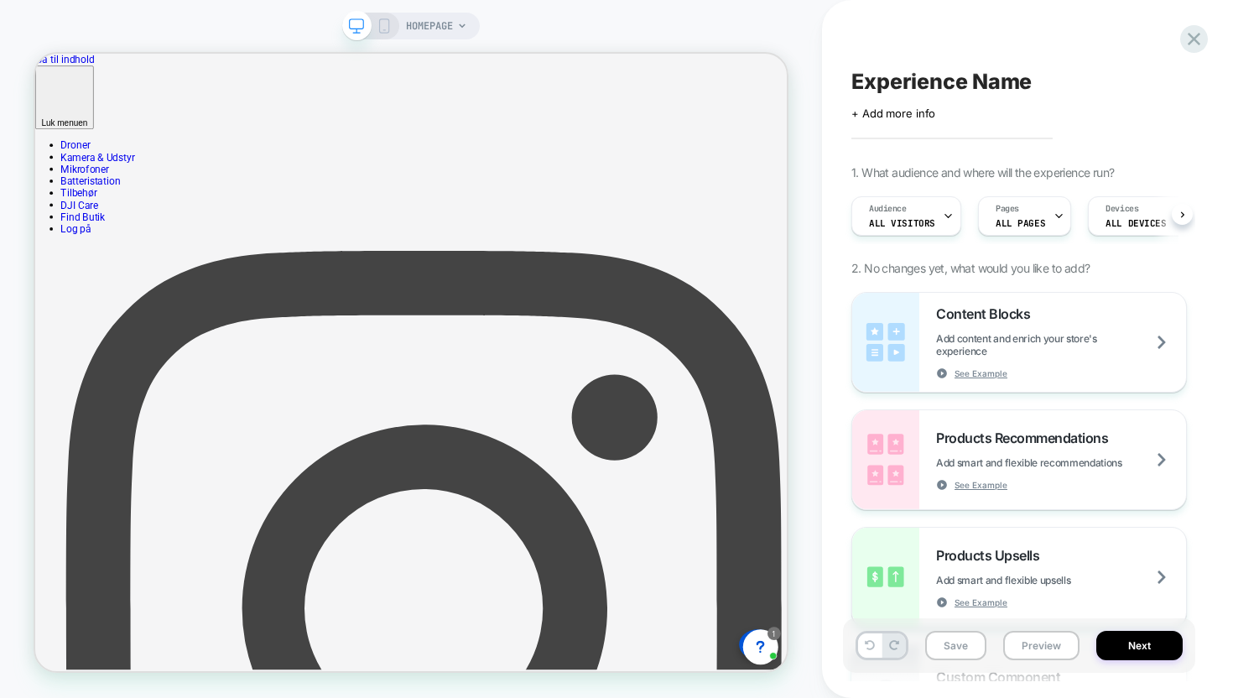
scroll to position [0, 1]
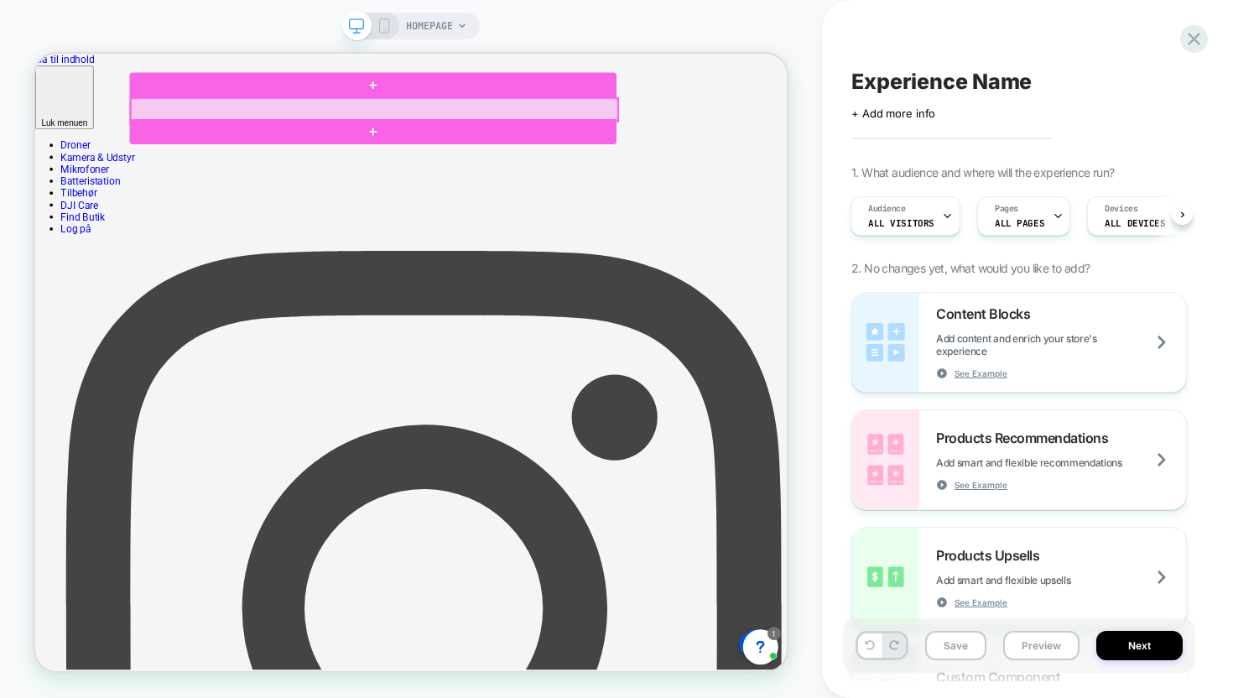
click at [204, 128] on div at bounding box center [487, 128] width 649 height 30
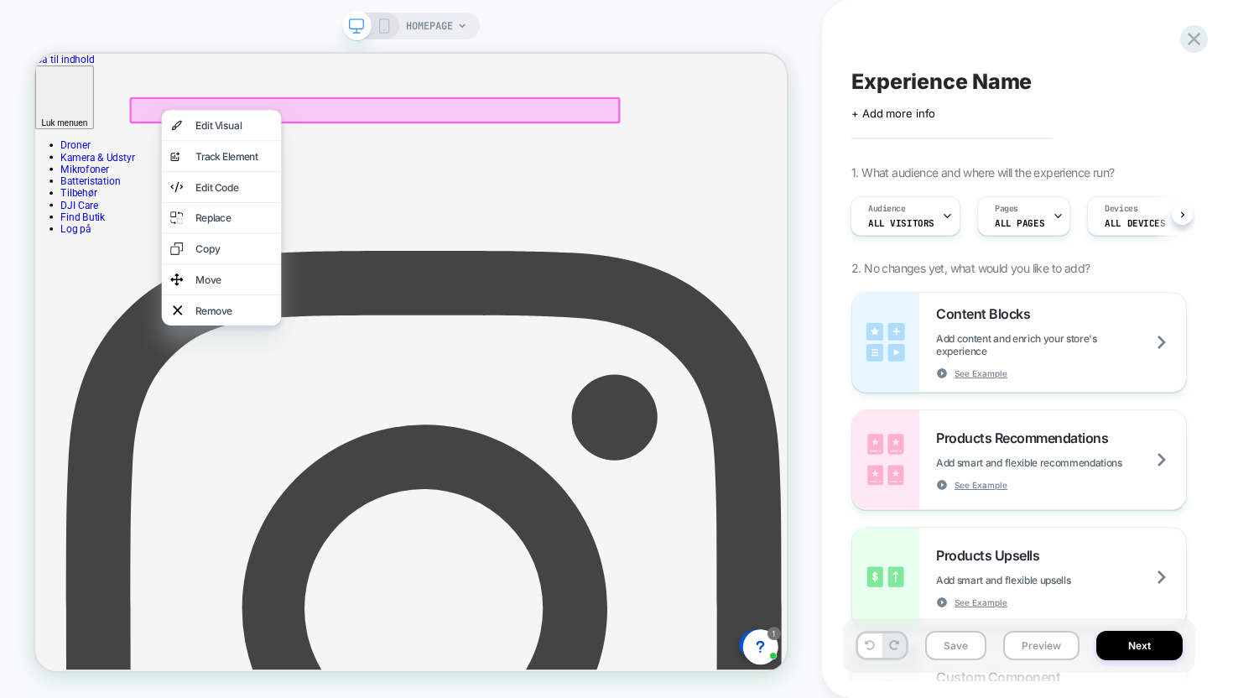
click at [258, 146] on div "Edit Visual" at bounding box center [300, 149] width 102 height 17
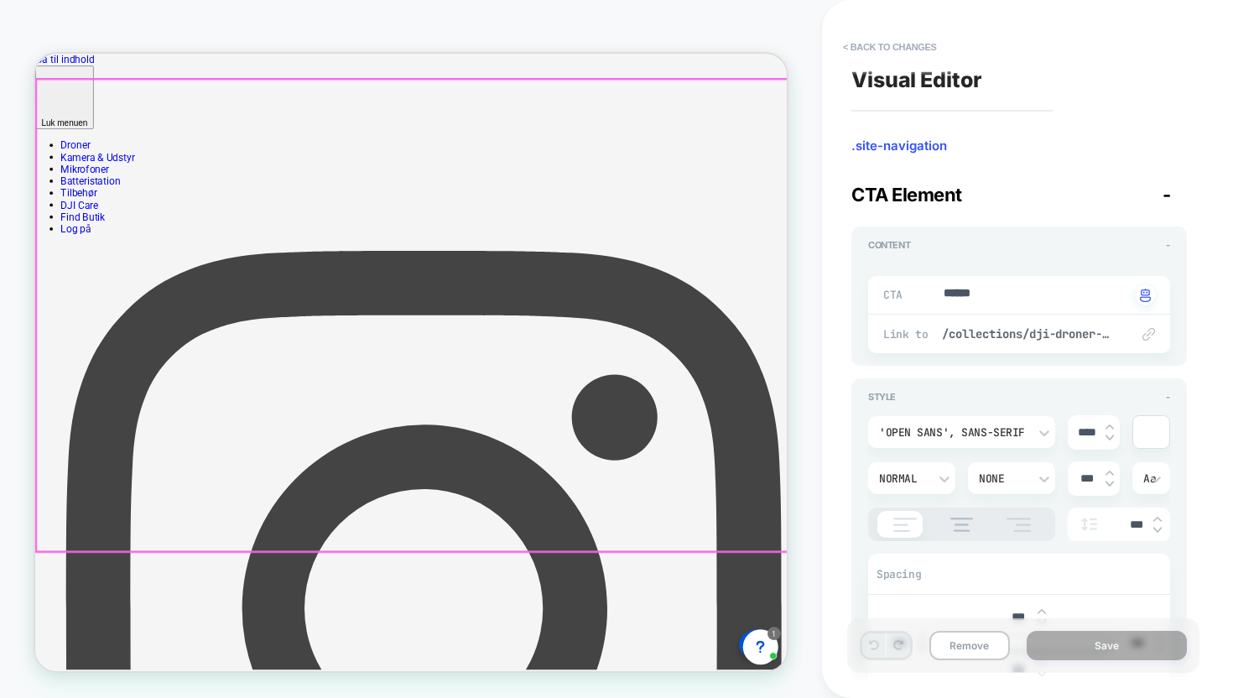
type textarea "*"
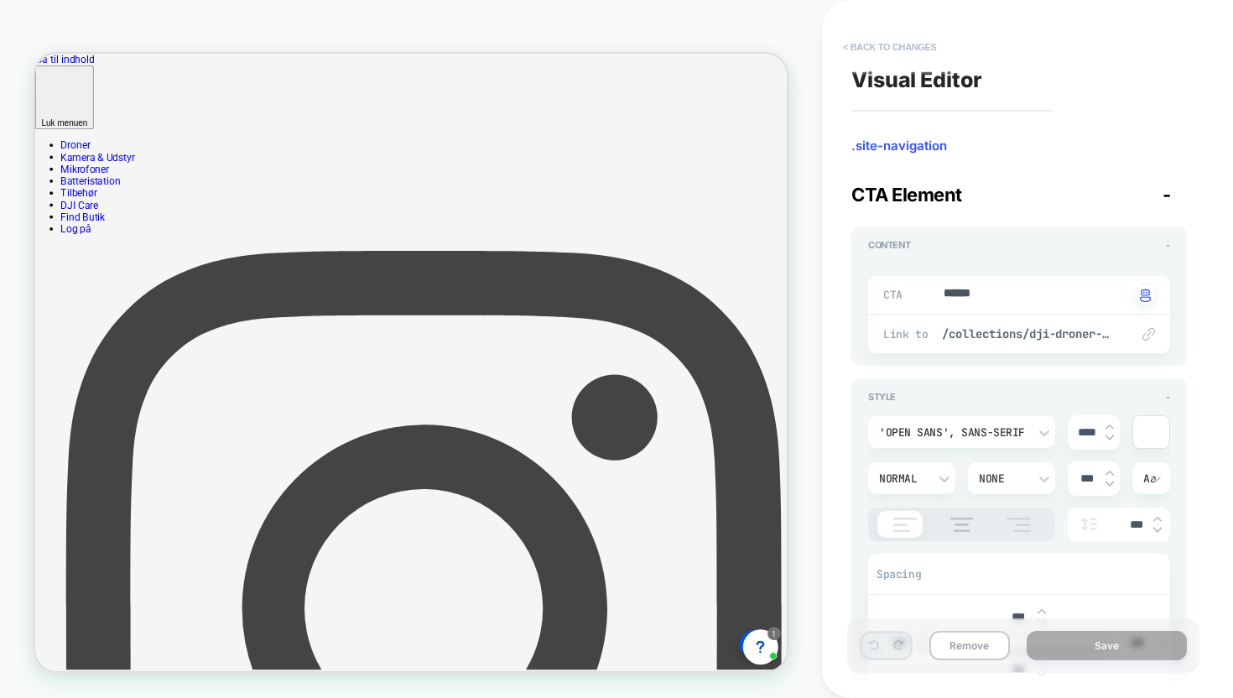
click at [869, 44] on button "< Back to changes" at bounding box center [890, 47] width 111 height 27
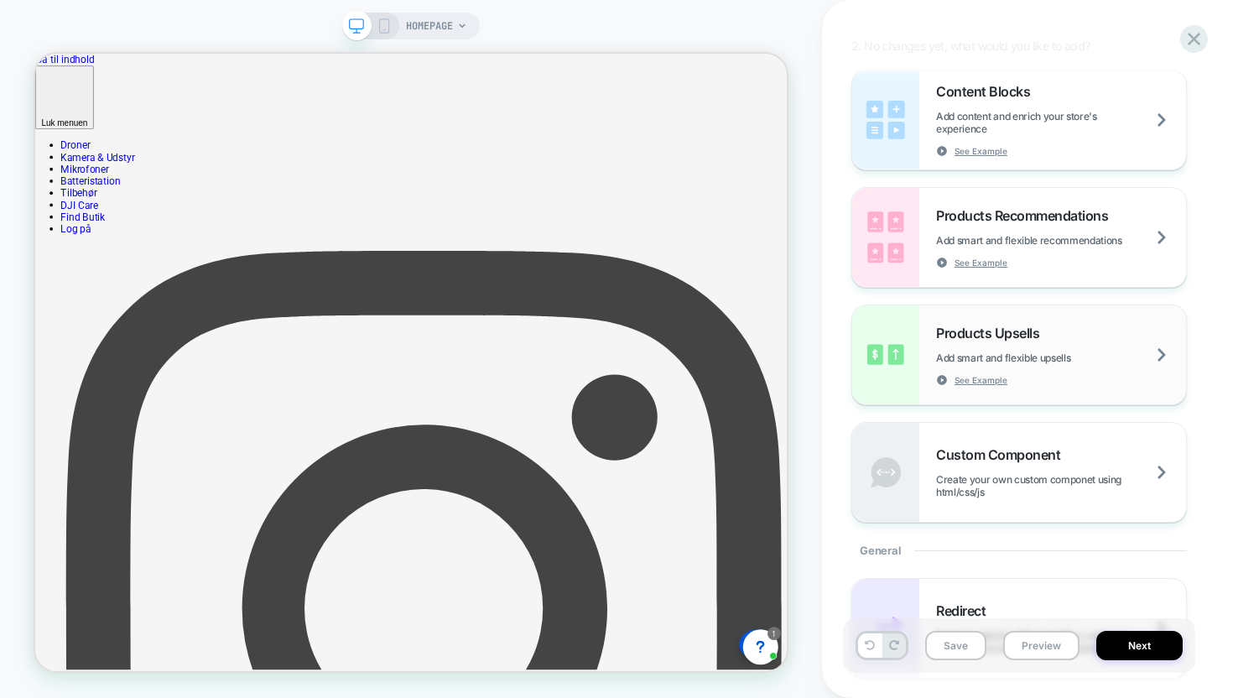
scroll to position [261, 0]
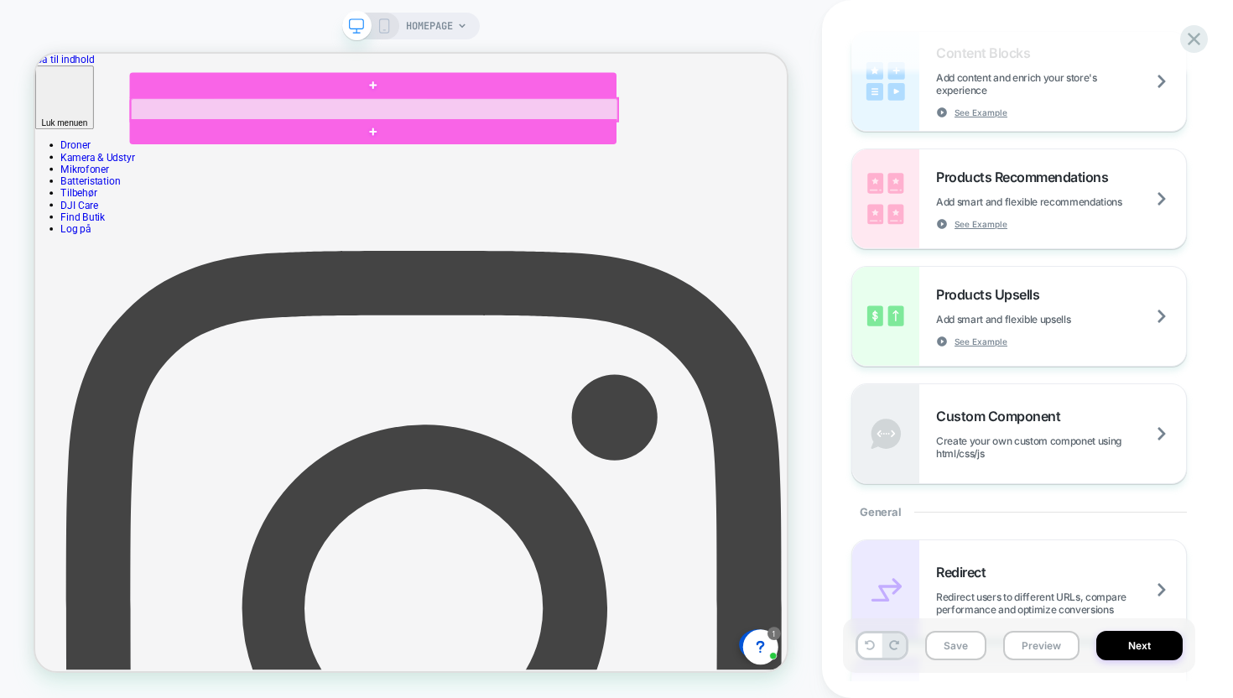
click at [186, 131] on div at bounding box center [487, 128] width 649 height 30
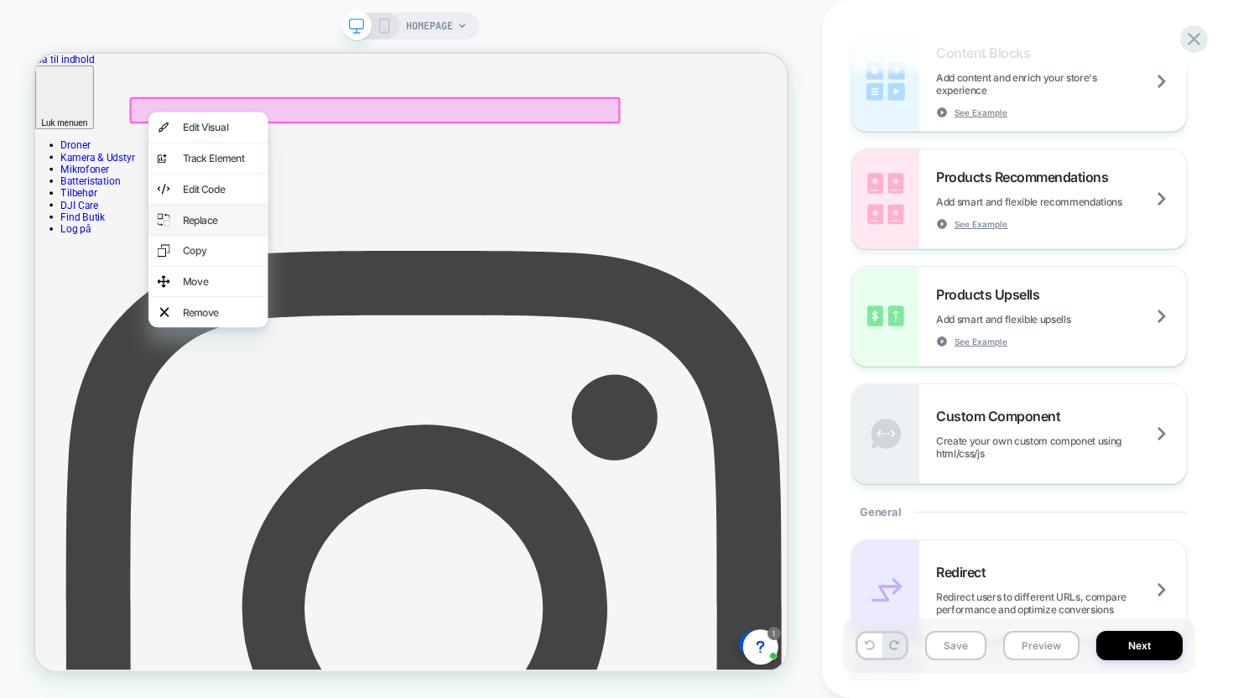
click at [289, 272] on div "Replace" at bounding box center [265, 275] width 159 height 40
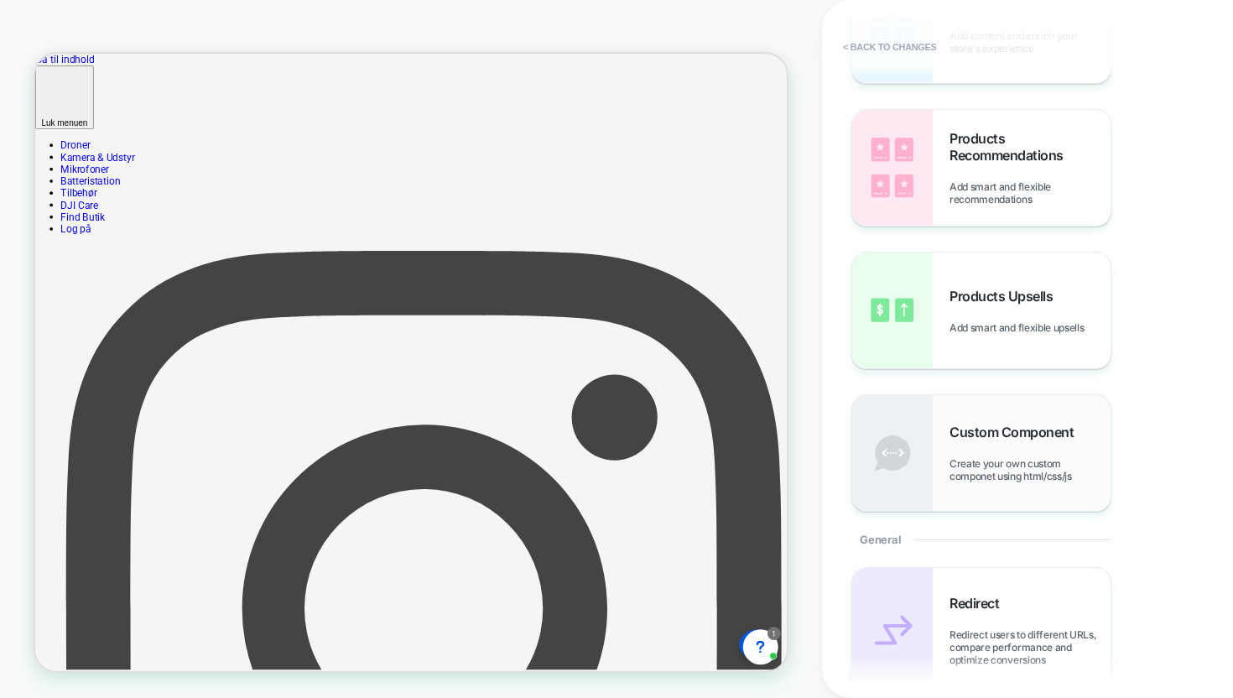
scroll to position [412, 0]
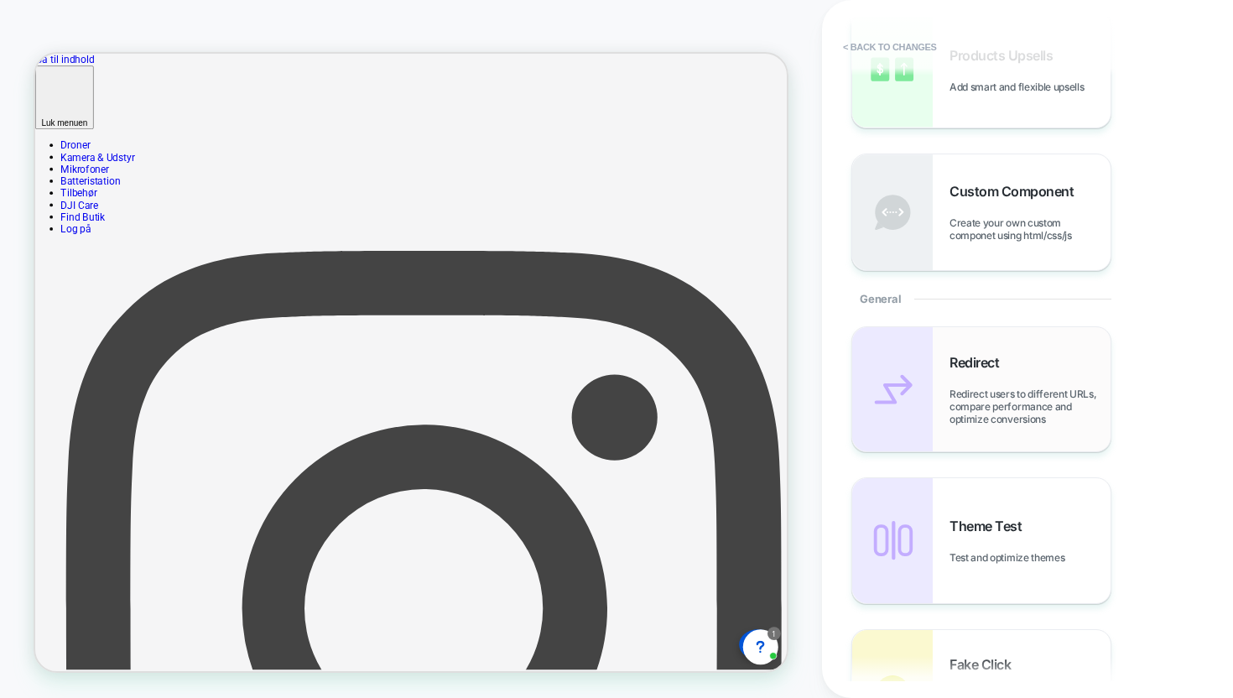
click at [1034, 370] on div "Redirect Redirect users to different URLs, compare performance and optimize con…" at bounding box center [1030, 389] width 161 height 71
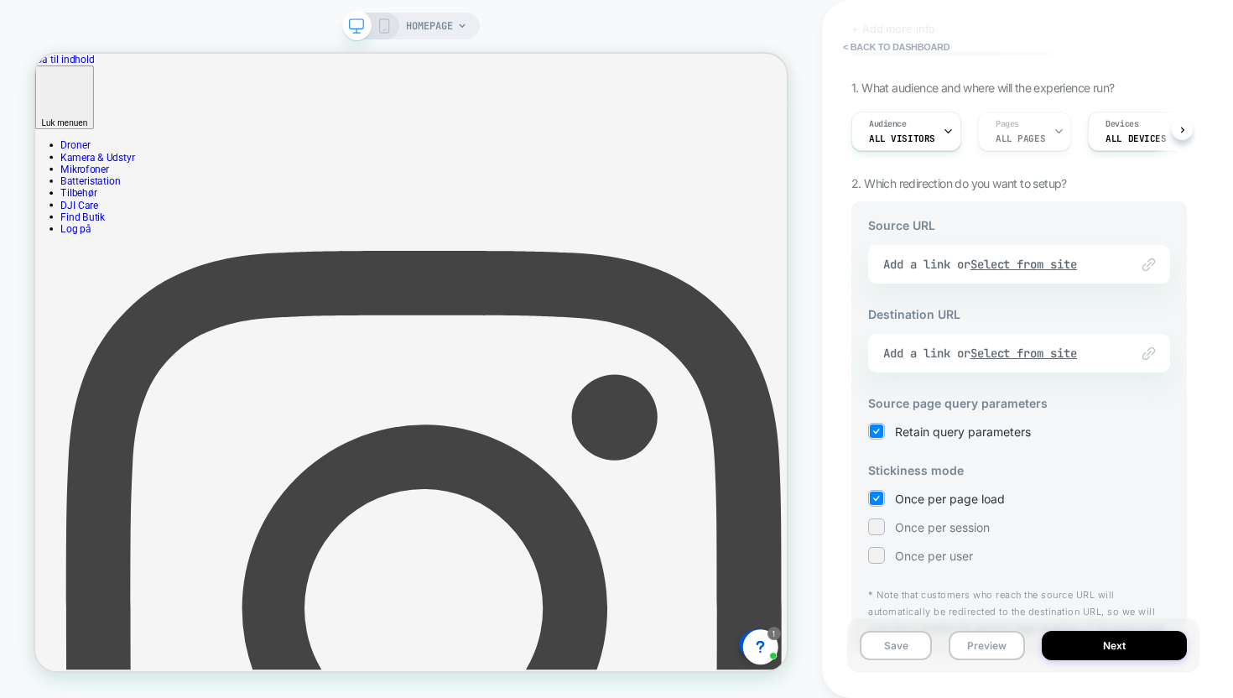
scroll to position [55, 0]
